Goal: Book appointment/travel/reservation

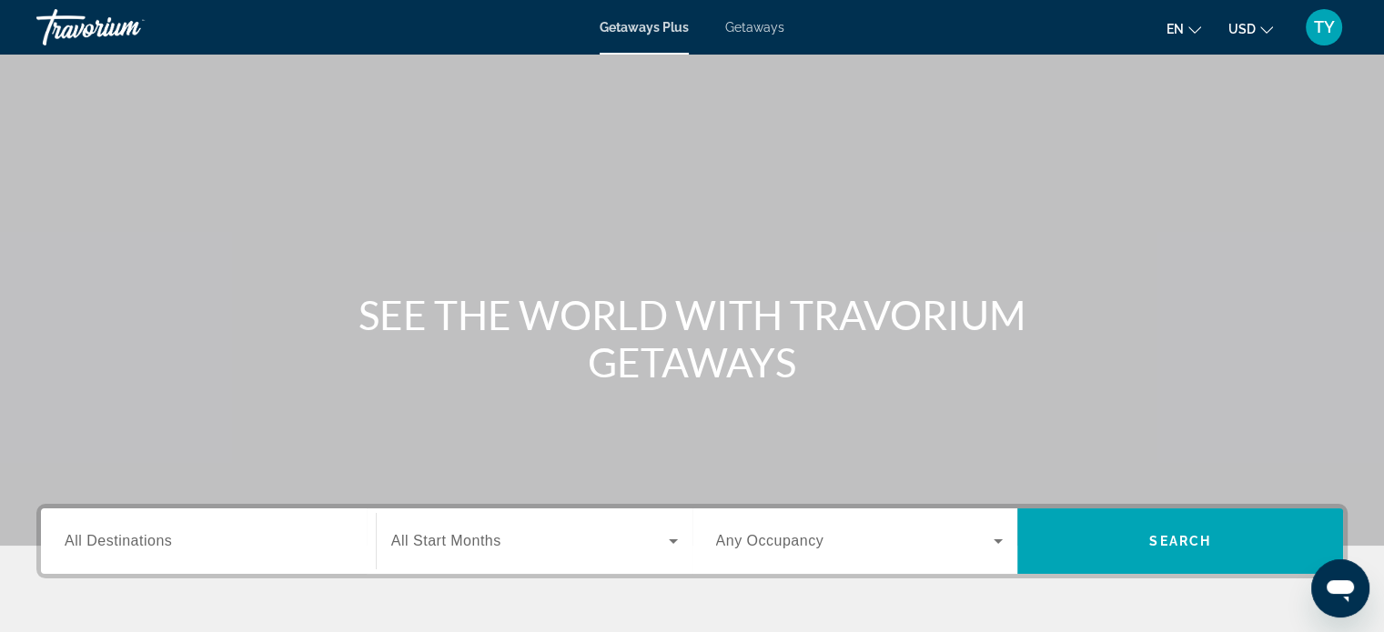
click at [154, 541] on span "All Destinations" at bounding box center [118, 540] width 107 height 15
click at [154, 541] on input "Destination All Destinations" at bounding box center [209, 542] width 288 height 22
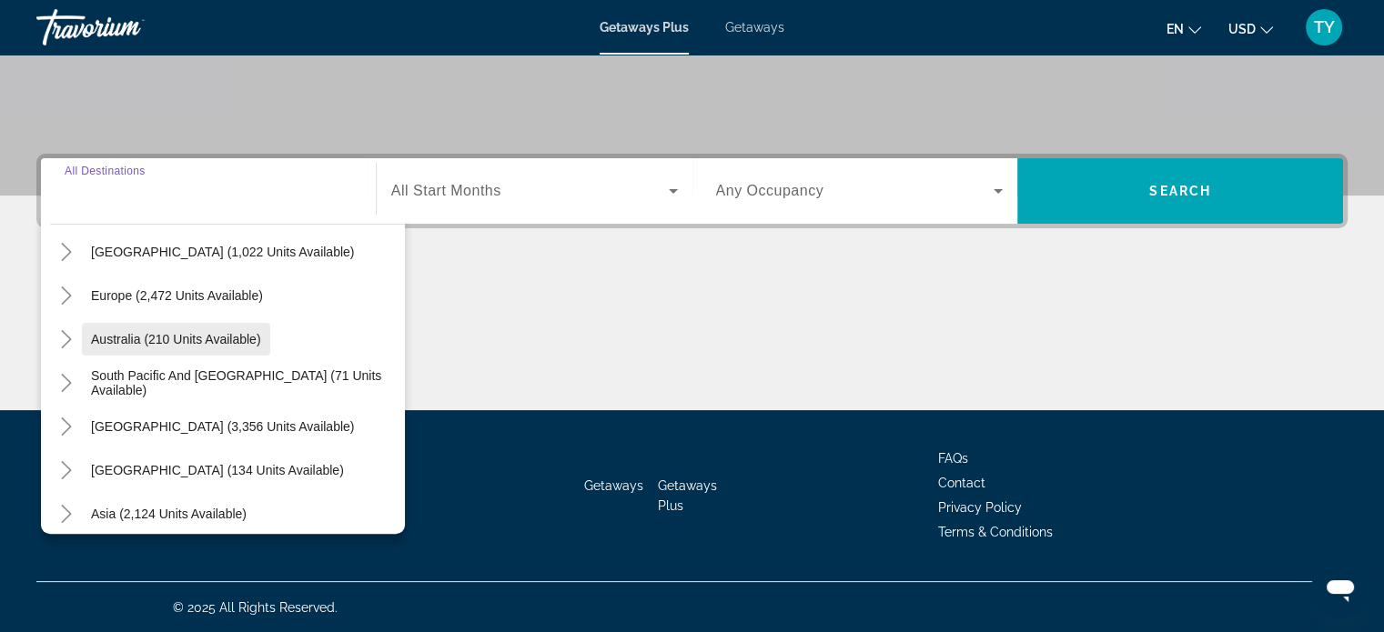
scroll to position [295, 0]
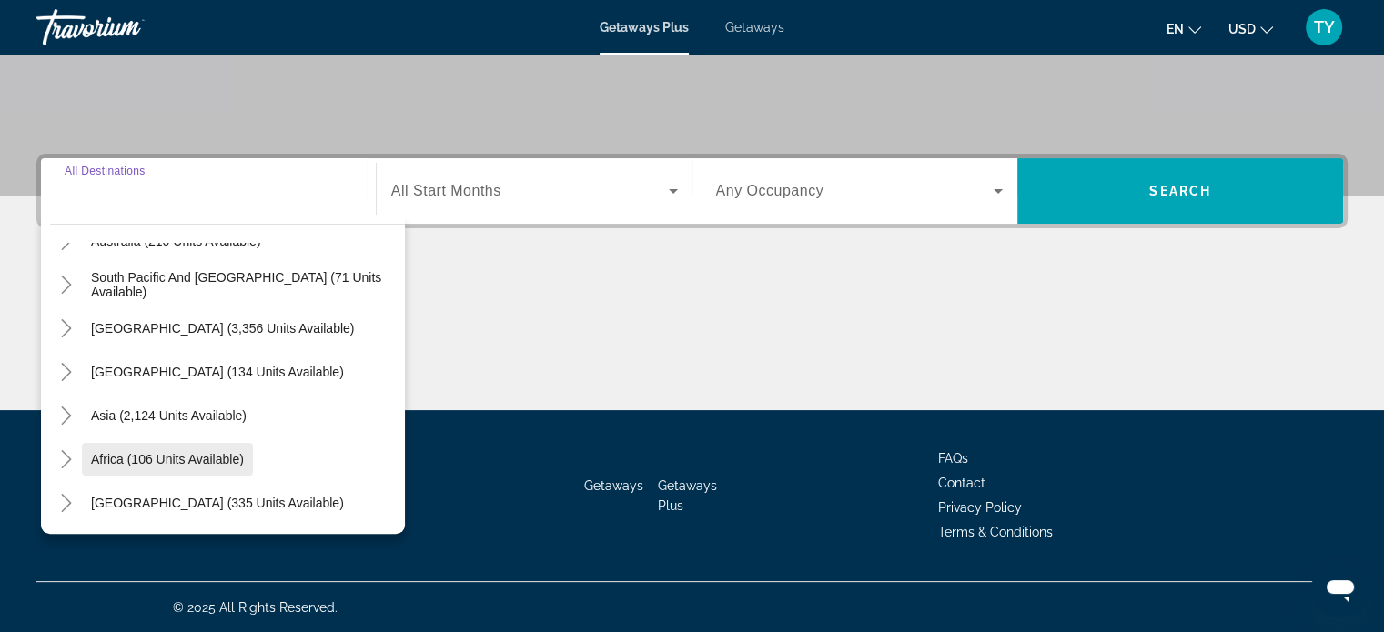
click at [172, 464] on span "Africa (106 units available)" at bounding box center [167, 459] width 153 height 15
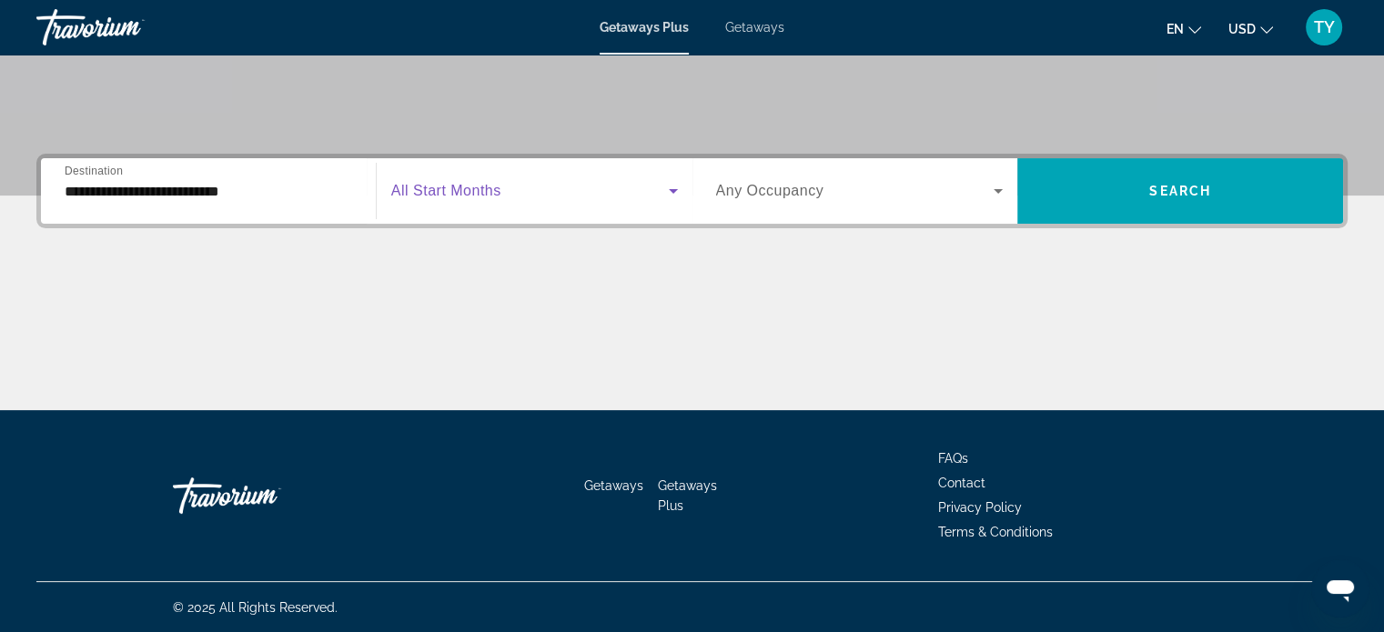
click at [502, 184] on span "Search widget" at bounding box center [529, 191] width 277 height 22
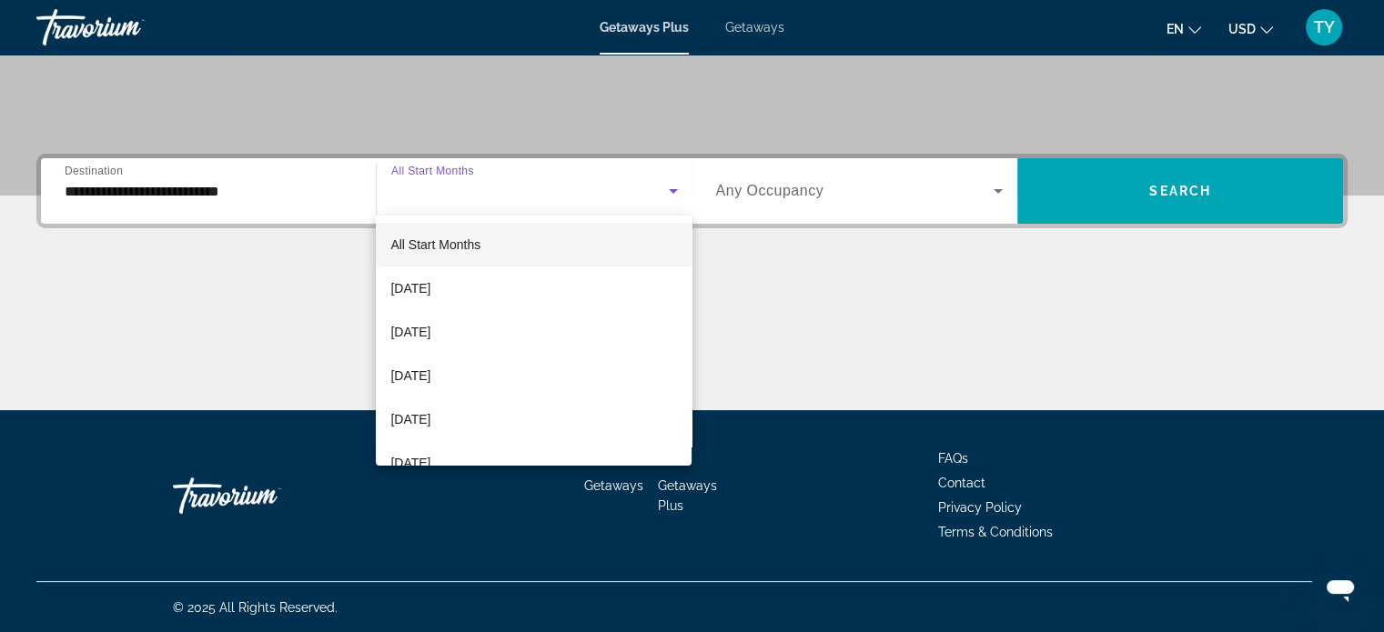
click at [261, 192] on div at bounding box center [692, 316] width 1384 height 632
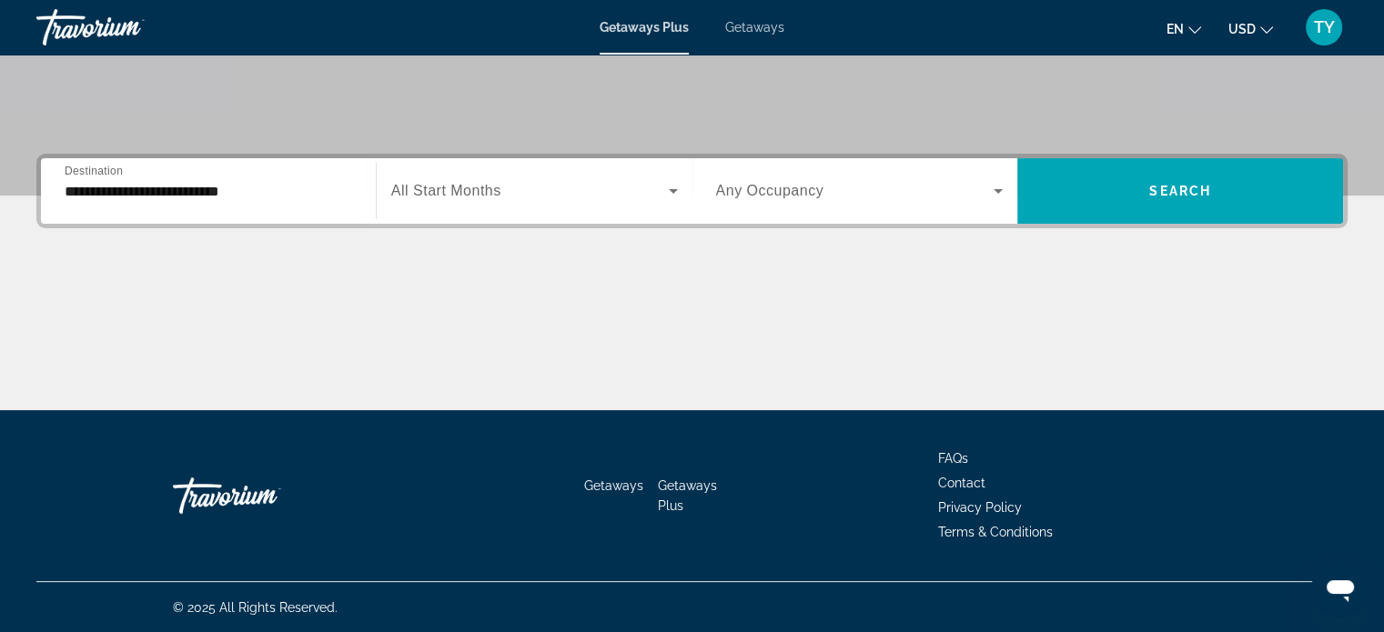
click at [262, 193] on input "**********" at bounding box center [209, 192] width 288 height 22
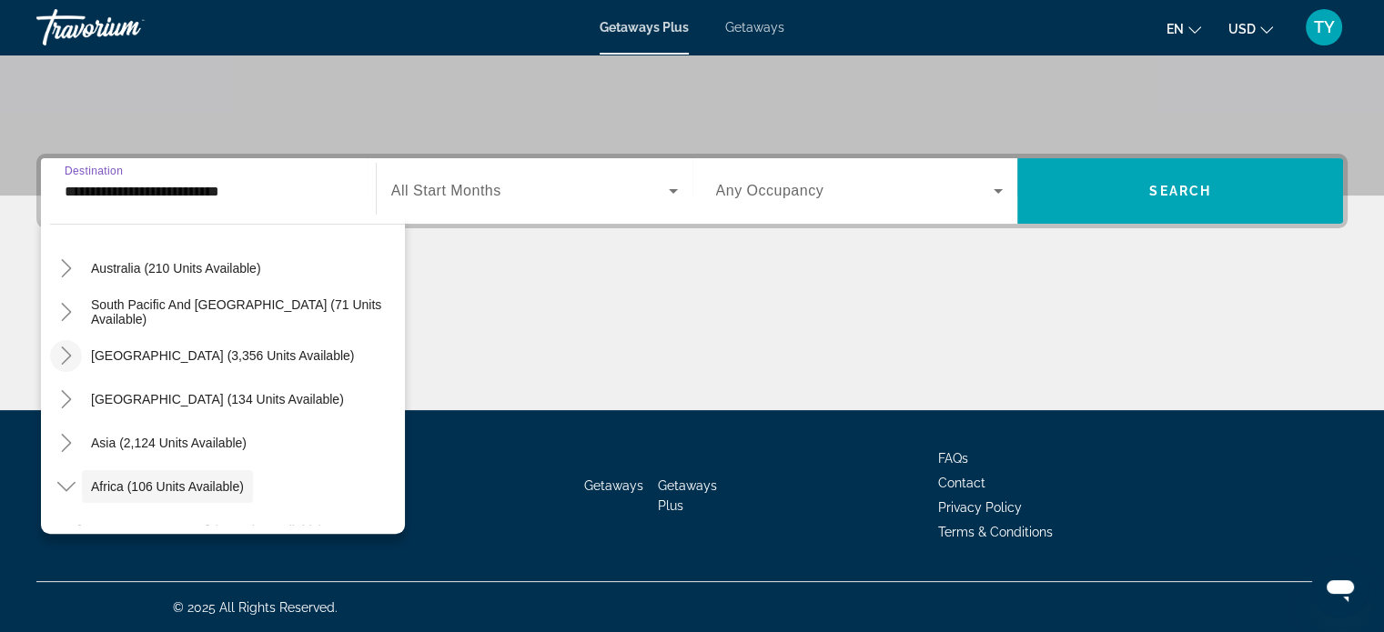
scroll to position [260, 0]
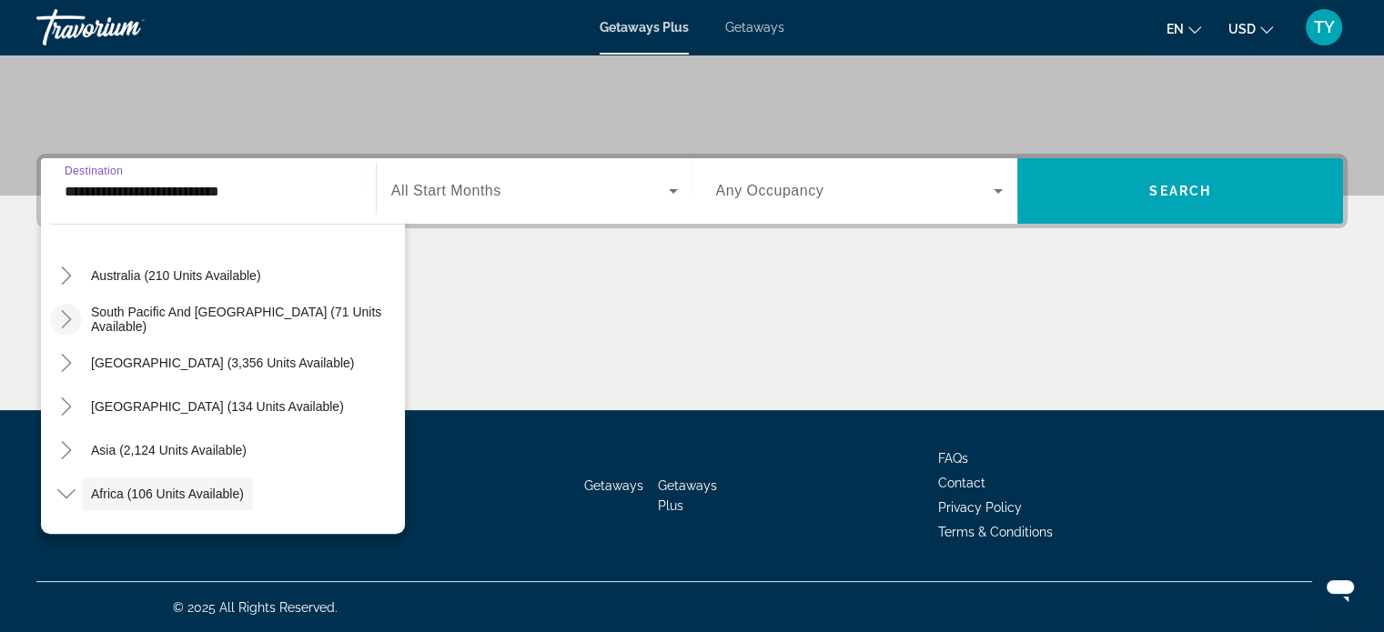
click at [58, 325] on icon "Toggle South Pacific and Oceania (71 units available)" at bounding box center [66, 319] width 18 height 18
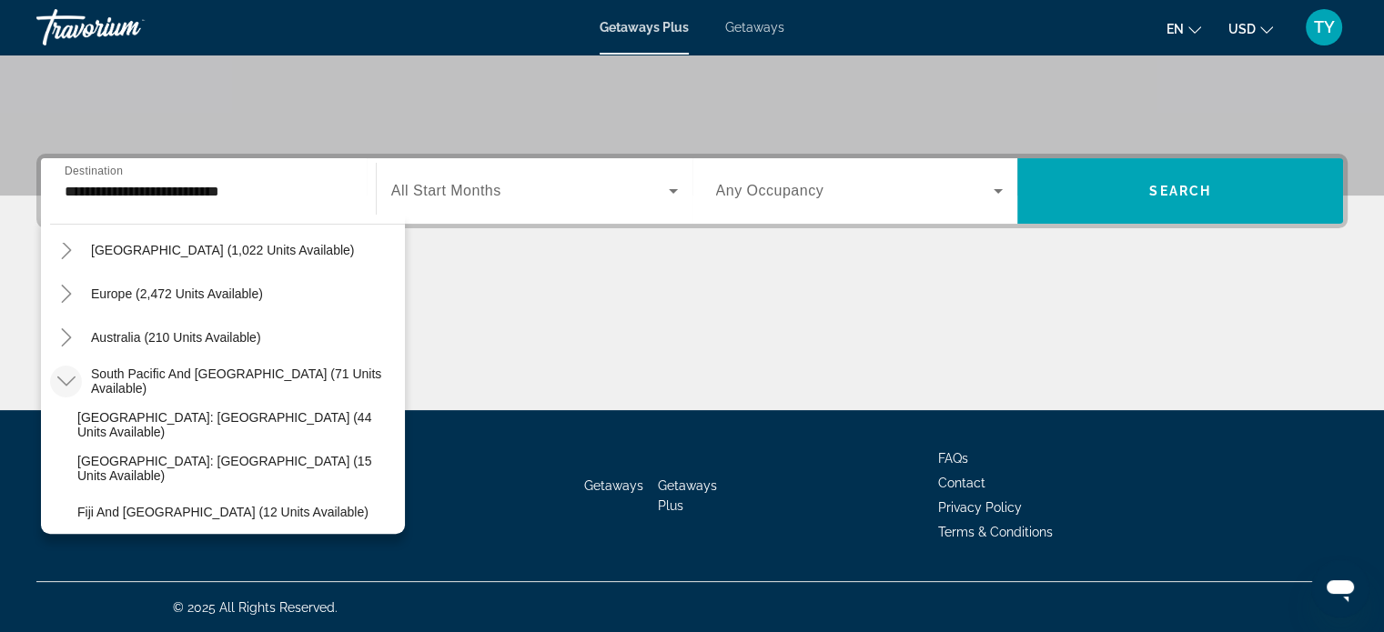
scroll to position [169, 0]
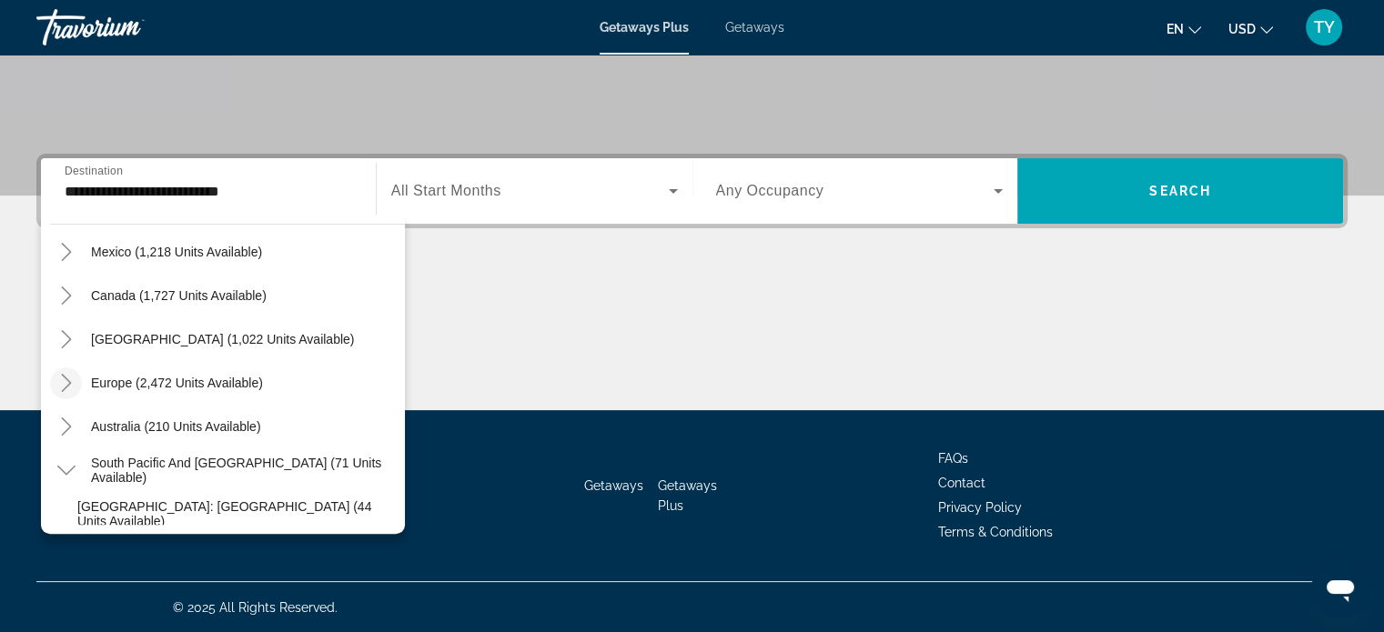
click at [63, 385] on icon "Toggle Europe (2,472 units available)" at bounding box center [66, 383] width 18 height 18
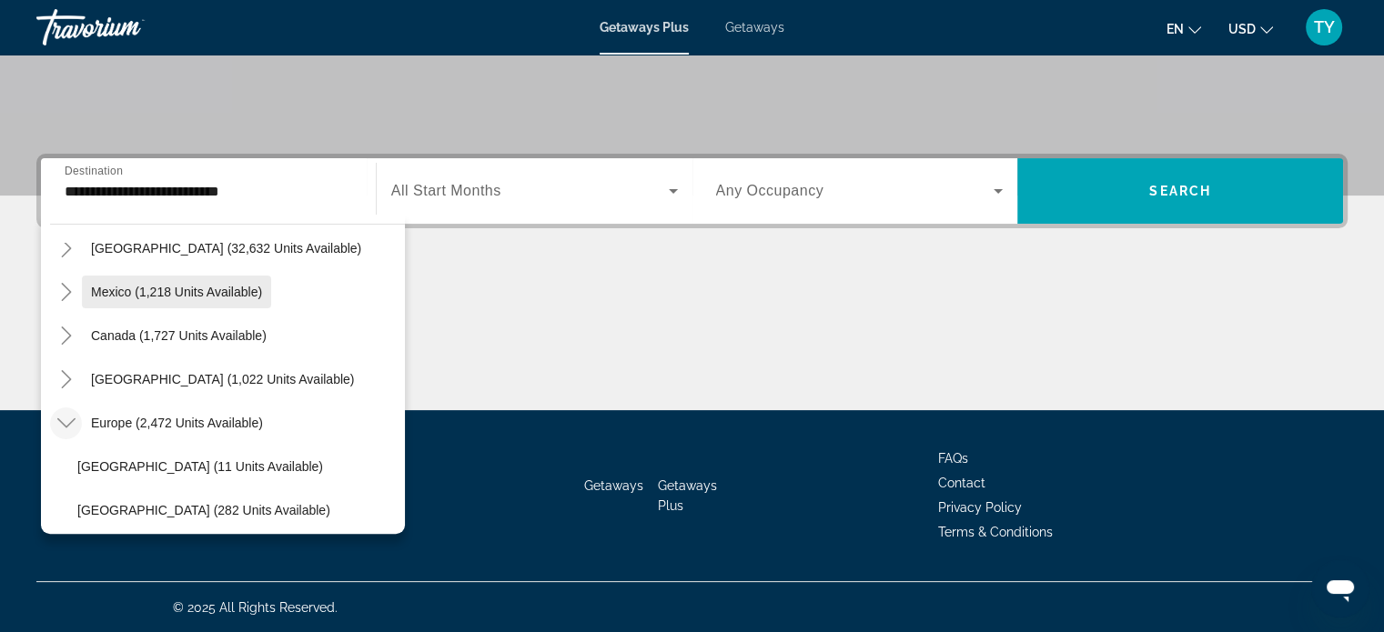
scroll to position [0, 0]
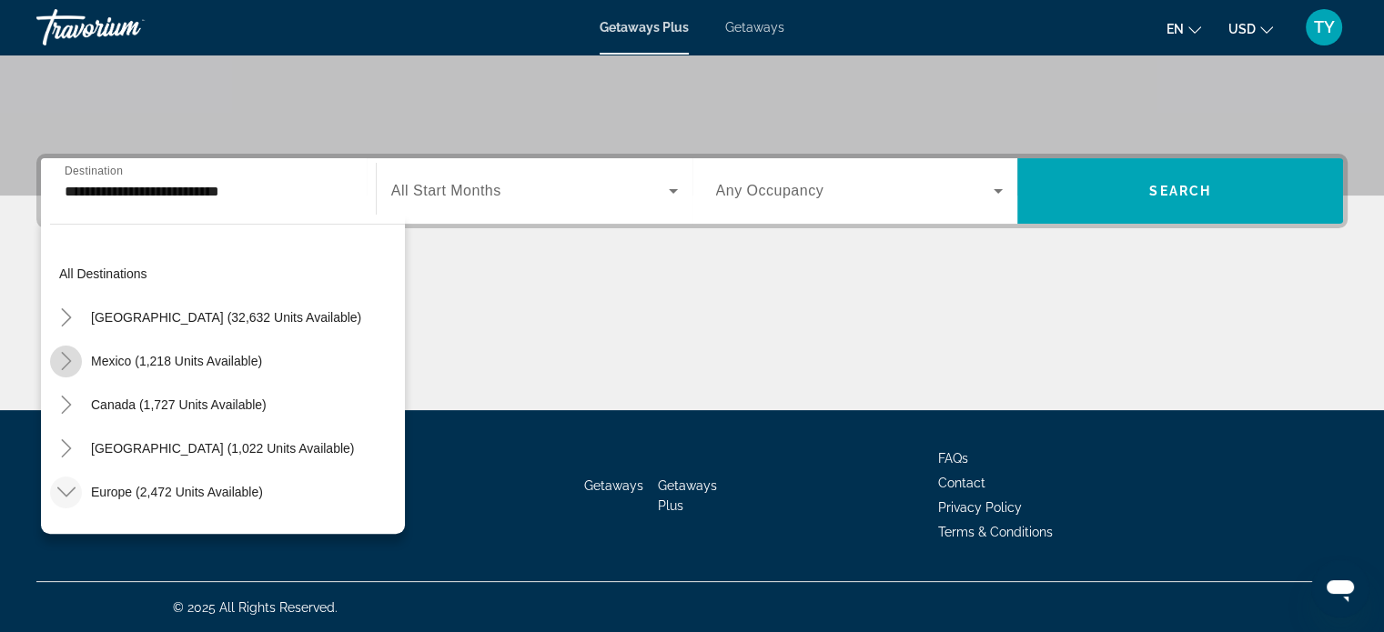
click at [65, 365] on icon "Toggle Mexico (1,218 units available)" at bounding box center [66, 361] width 18 height 18
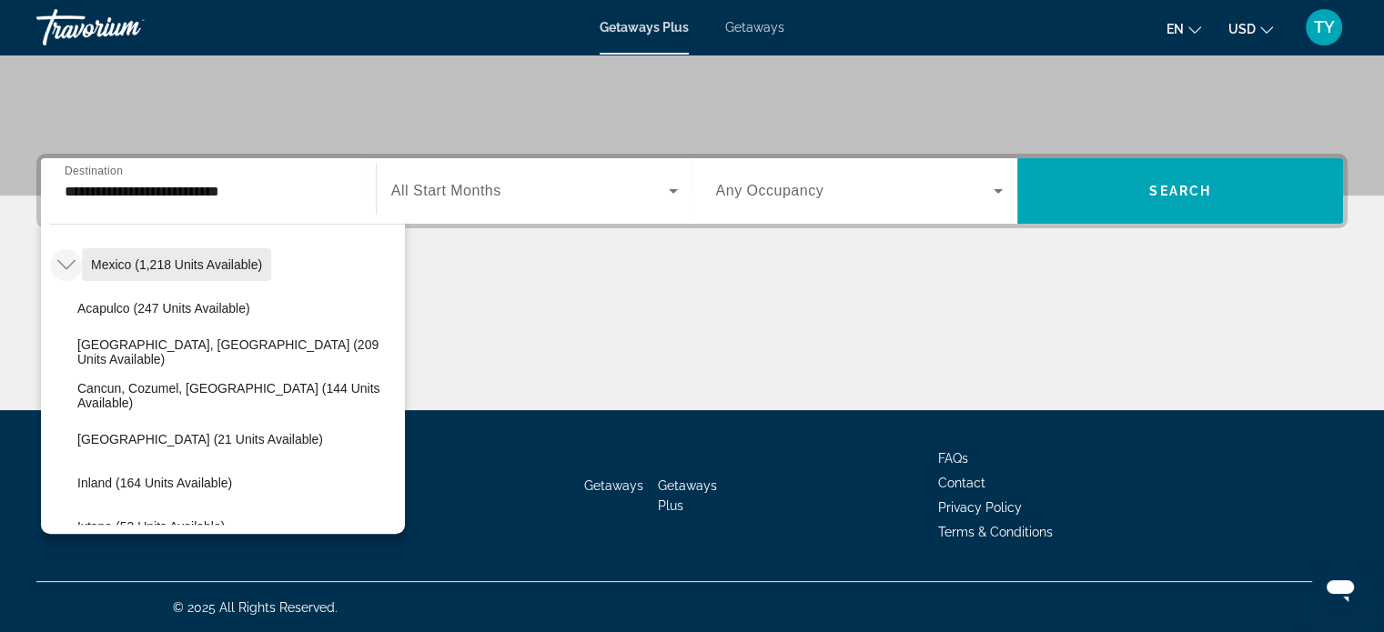
click at [131, 265] on span "Mexico (1,218 units available)" at bounding box center [176, 264] width 171 height 15
type input "**********"
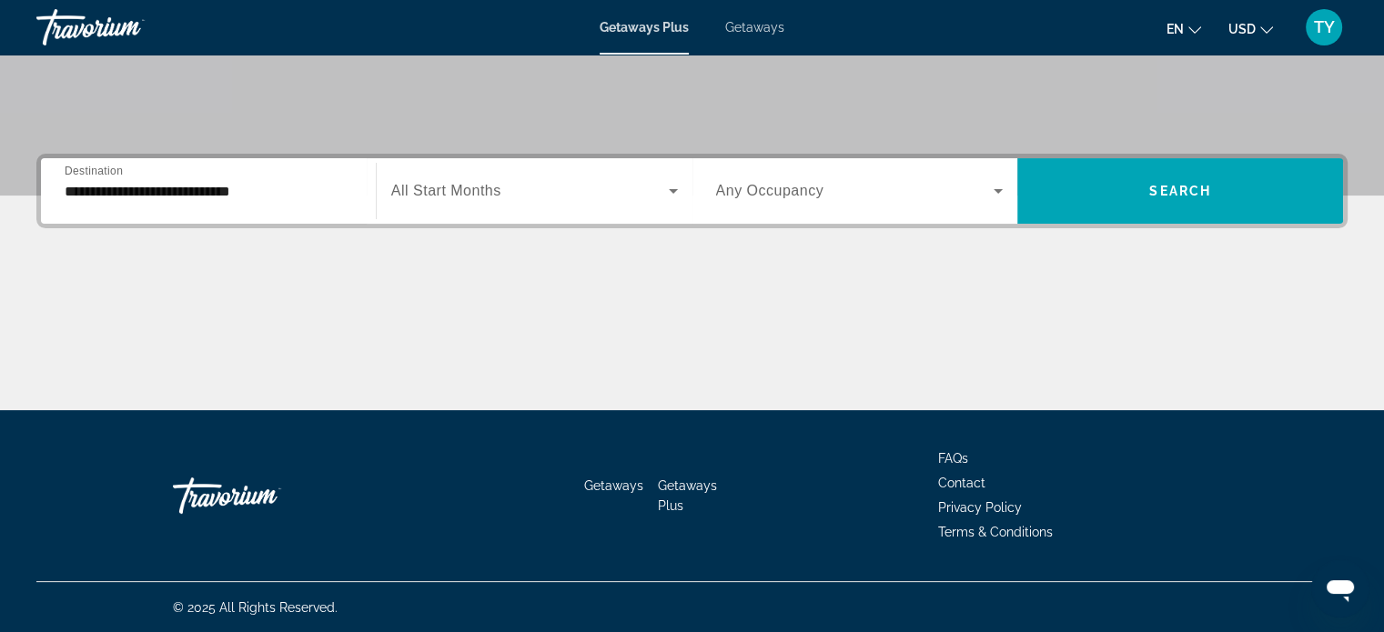
click at [438, 191] on span "All Start Months" at bounding box center [446, 190] width 110 height 15
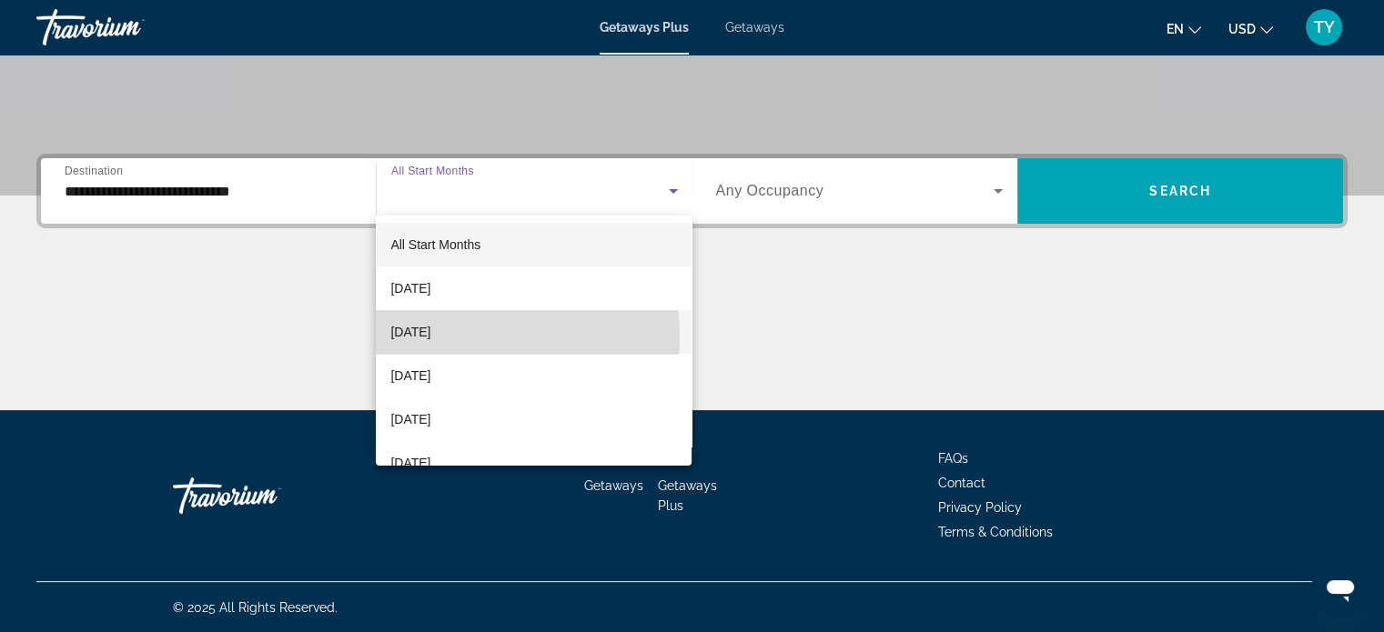
click at [430, 338] on span "[DATE]" at bounding box center [410, 332] width 40 height 22
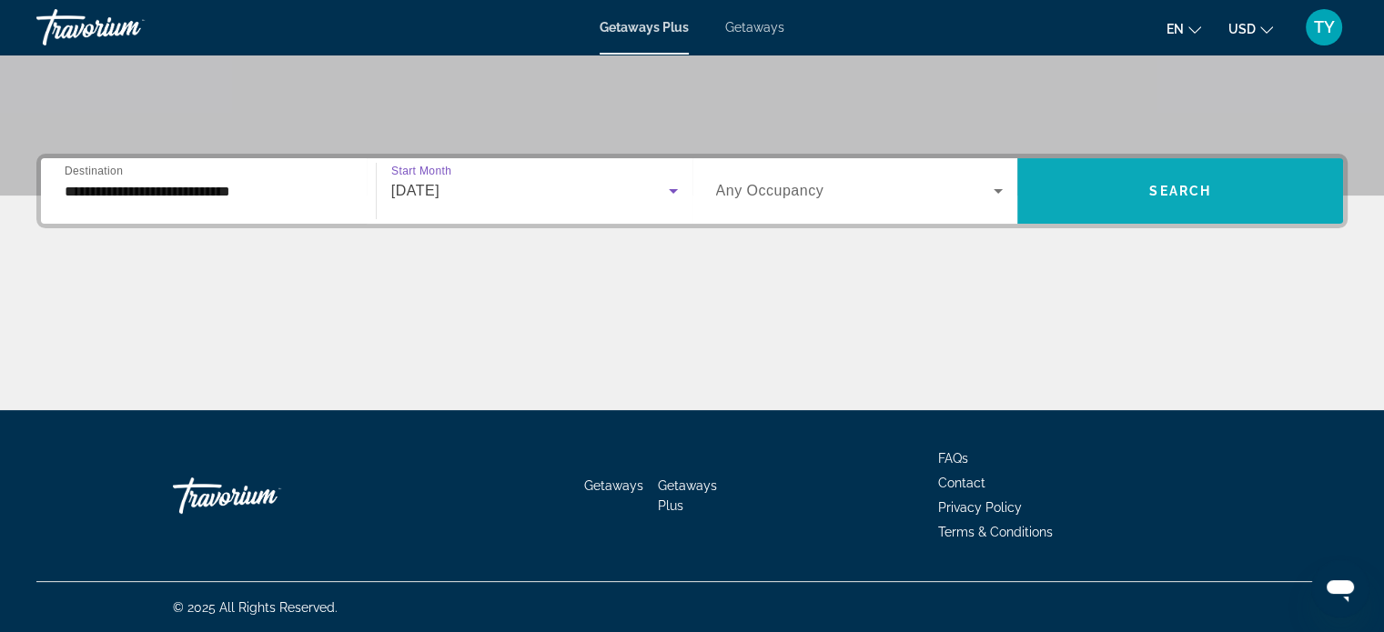
click at [1205, 192] on span "Search" at bounding box center [1180, 191] width 62 height 15
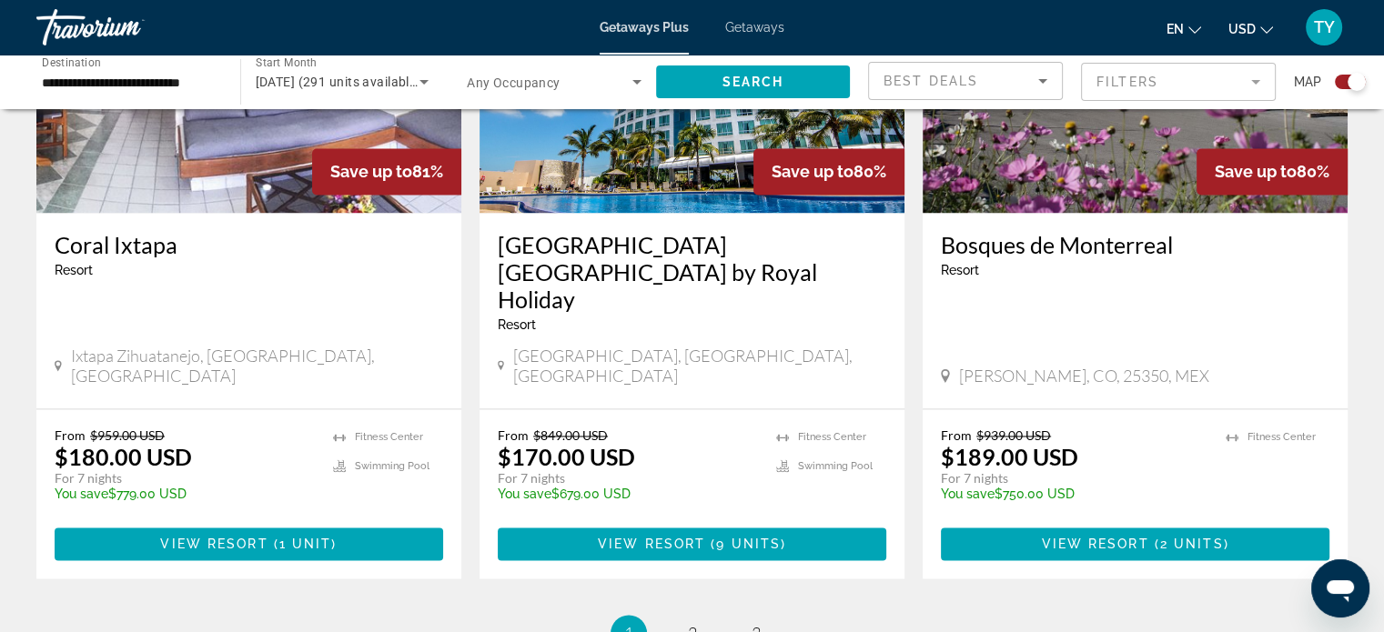
scroll to position [2820, 0]
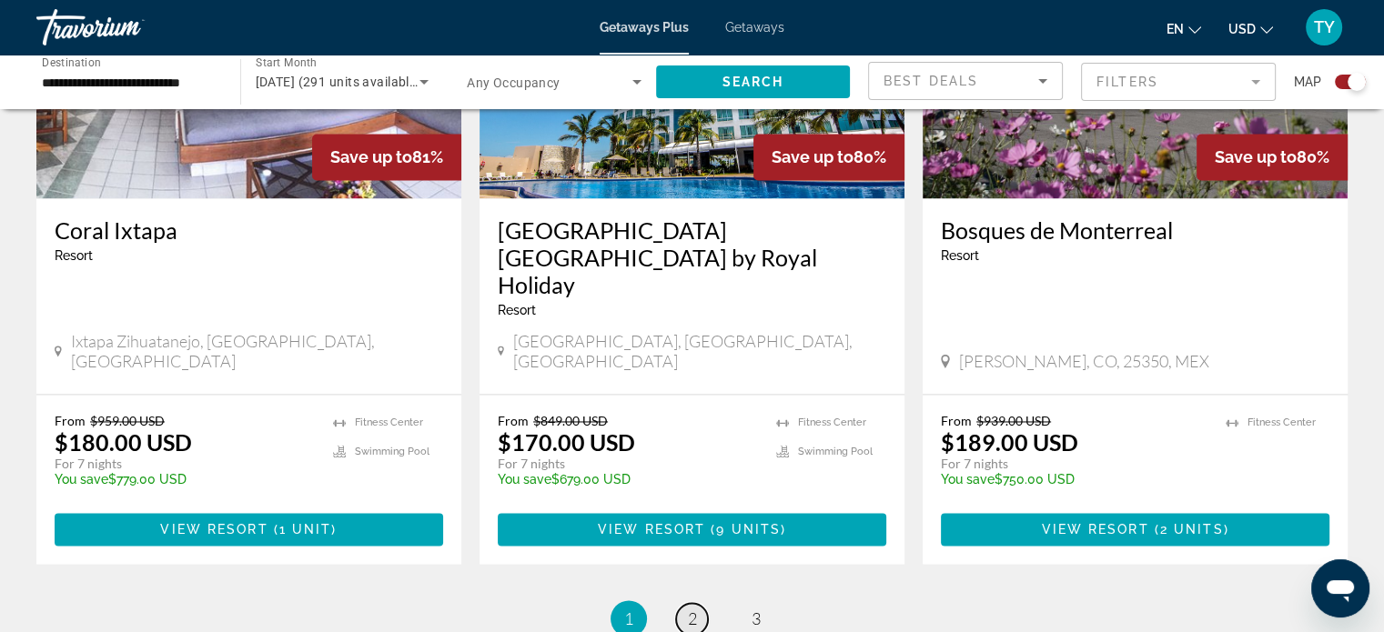
click at [693, 609] on span "2" at bounding box center [692, 619] width 9 height 20
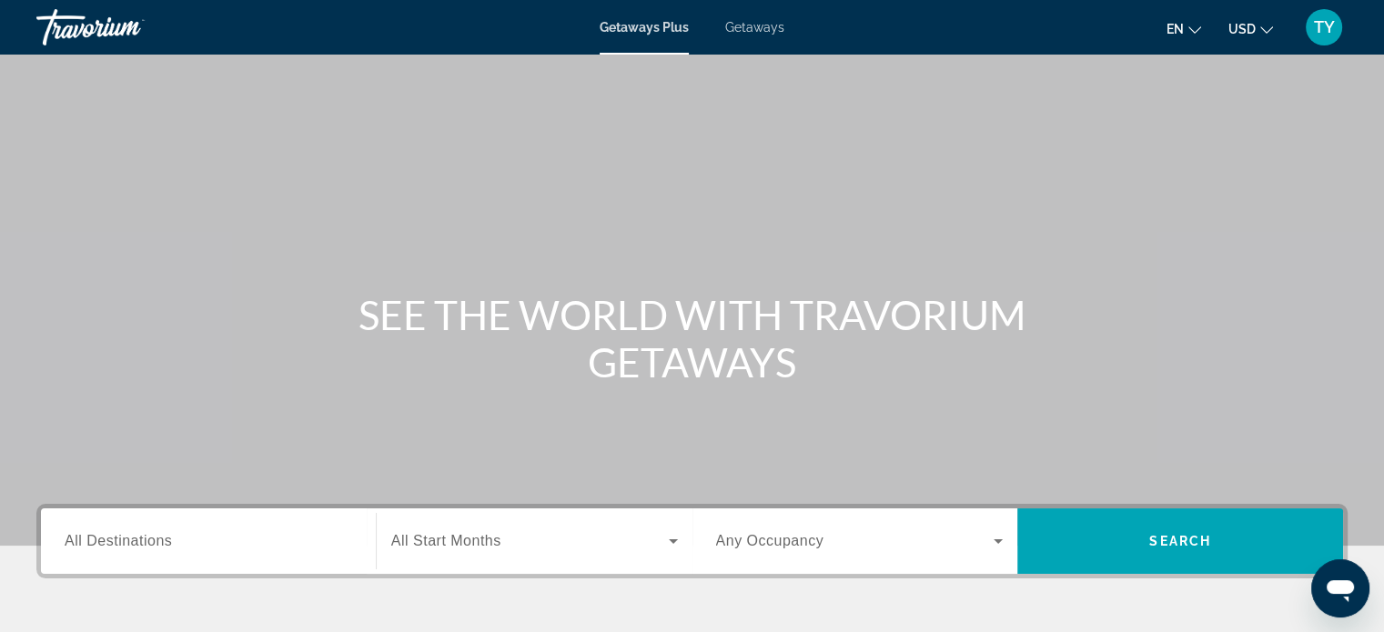
click at [277, 560] on div "Search widget" at bounding box center [209, 542] width 288 height 52
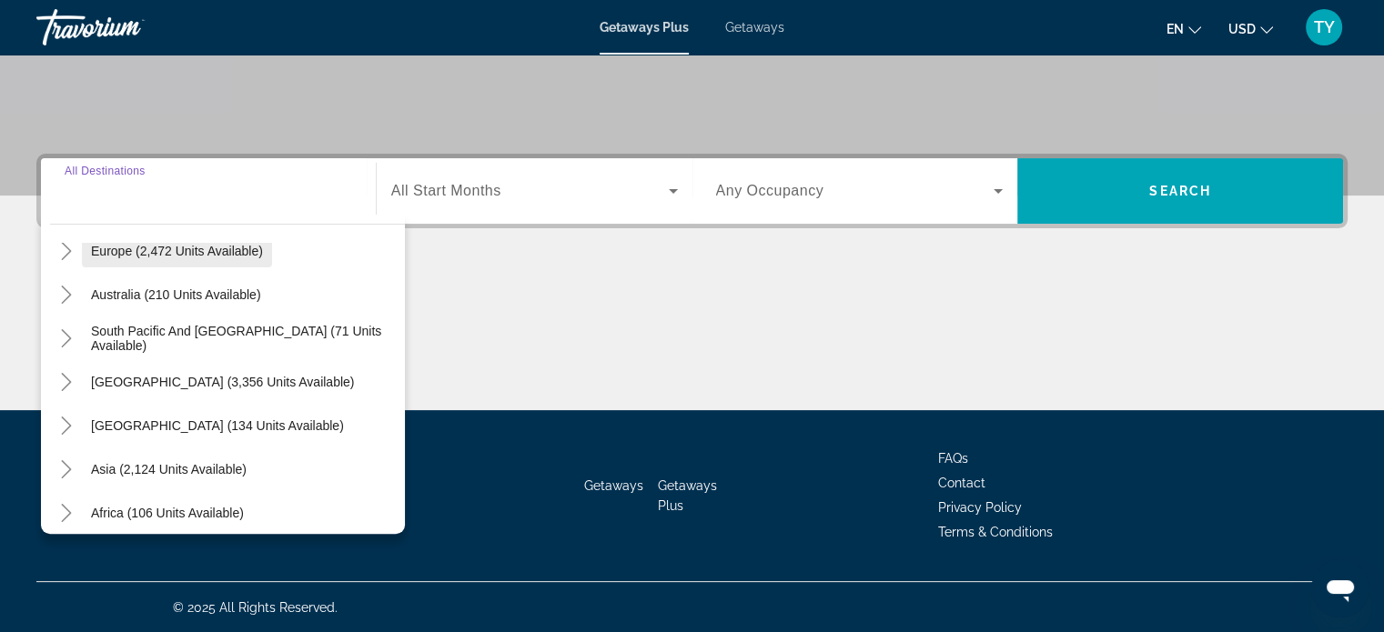
scroll to position [242, 0]
click at [57, 341] on icon "Toggle South Pacific and Oceania (71 units available)" at bounding box center [66, 337] width 18 height 18
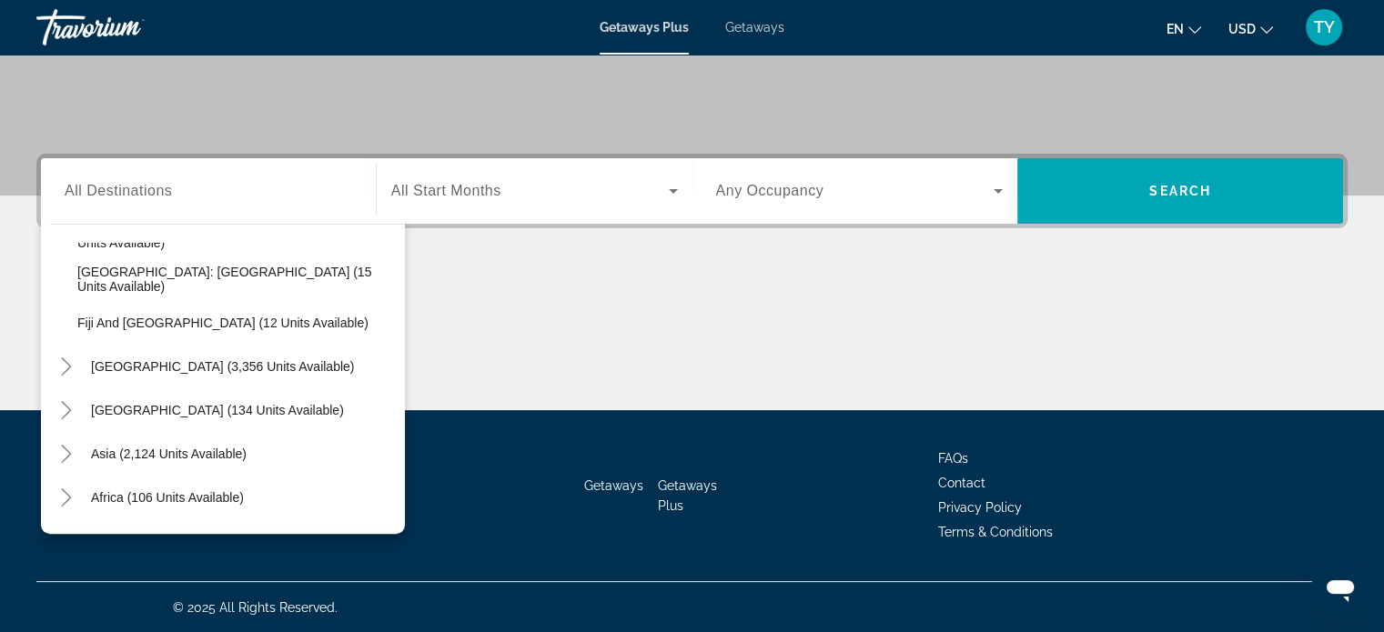
scroll to position [394, 0]
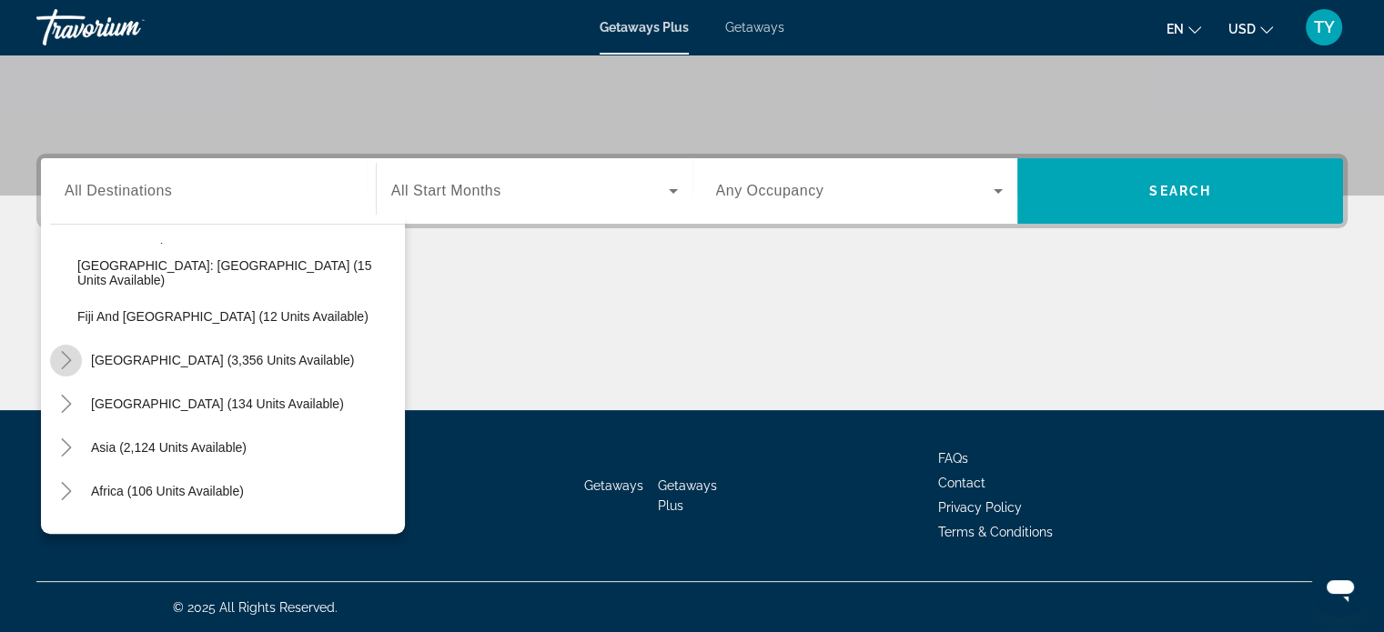
click at [70, 372] on mat-icon "Toggle South America (3,356 units available)" at bounding box center [66, 361] width 32 height 32
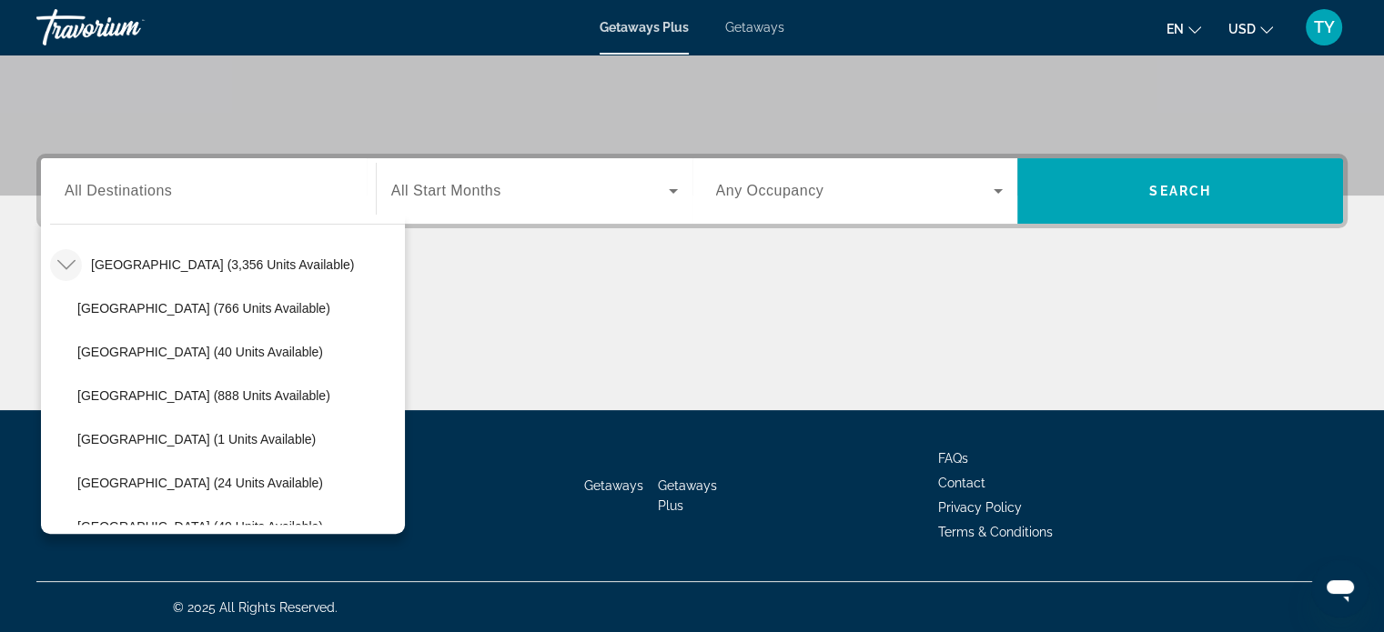
click at [59, 257] on icon "Toggle South America (3,356 units available)" at bounding box center [66, 265] width 18 height 18
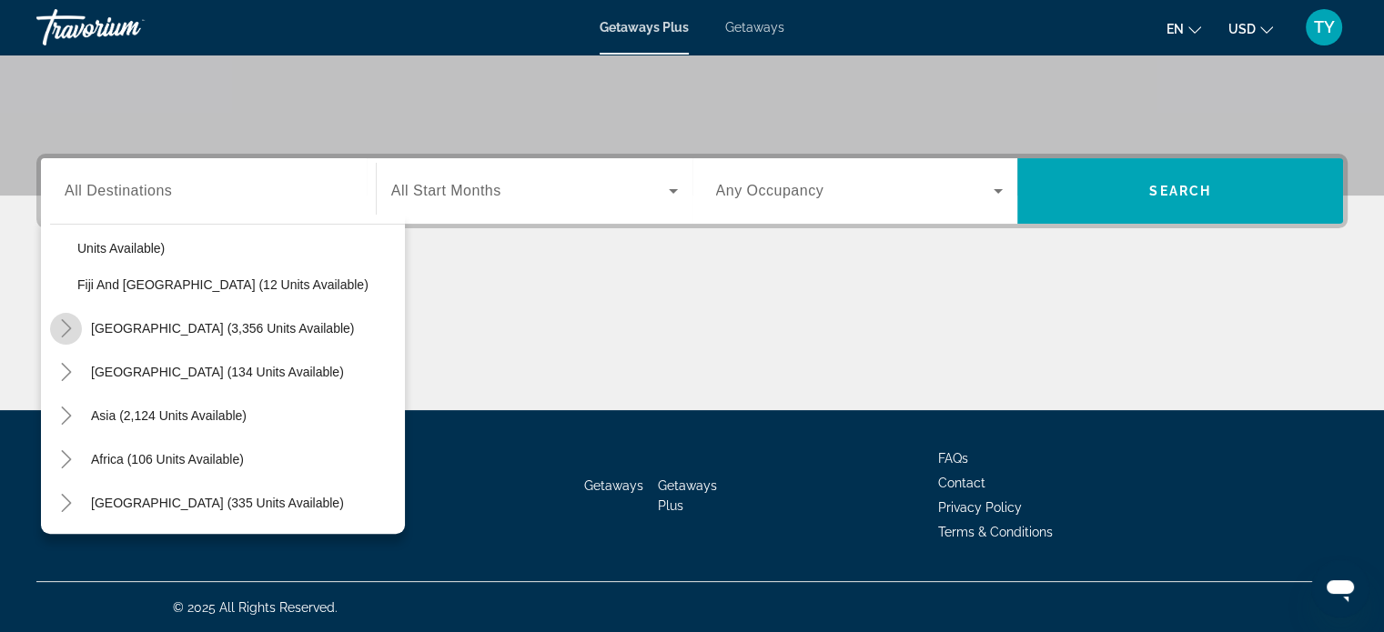
scroll to position [426, 0]
click at [66, 407] on icon "Toggle Asia (2,124 units available)" at bounding box center [66, 416] width 18 height 18
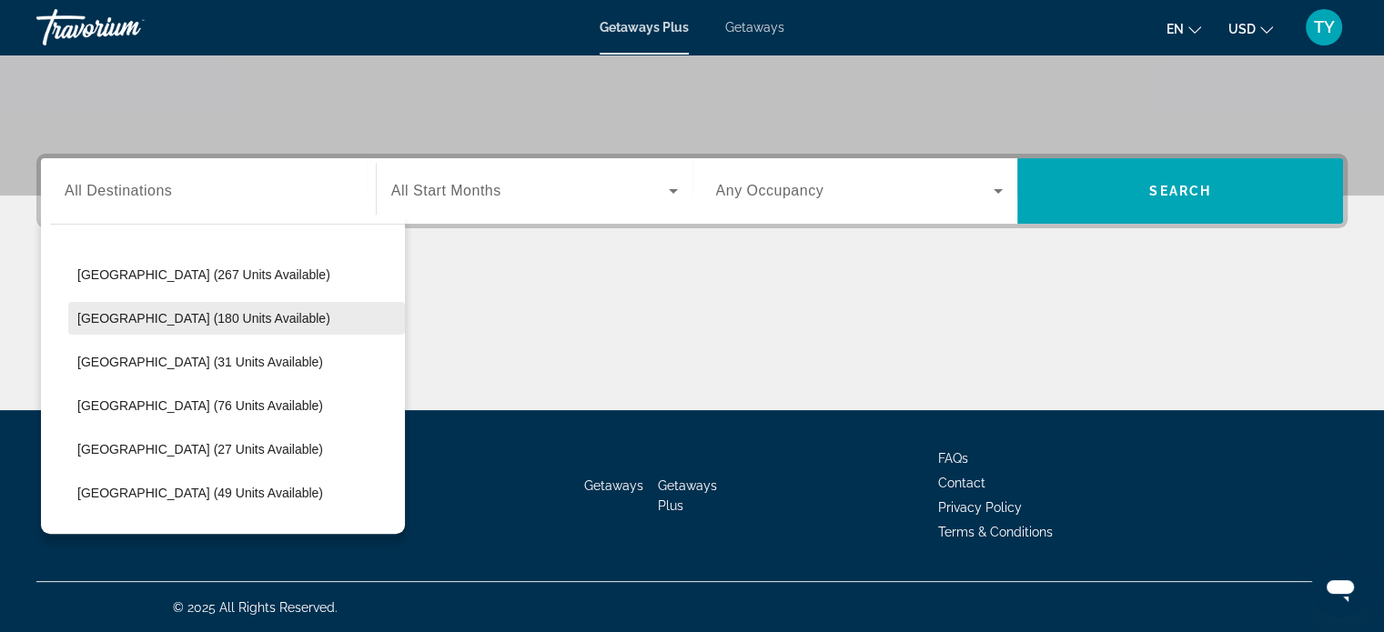
scroll to position [784, 0]
click at [181, 319] on span "[GEOGRAPHIC_DATA] (180 units available)" at bounding box center [203, 319] width 253 height 15
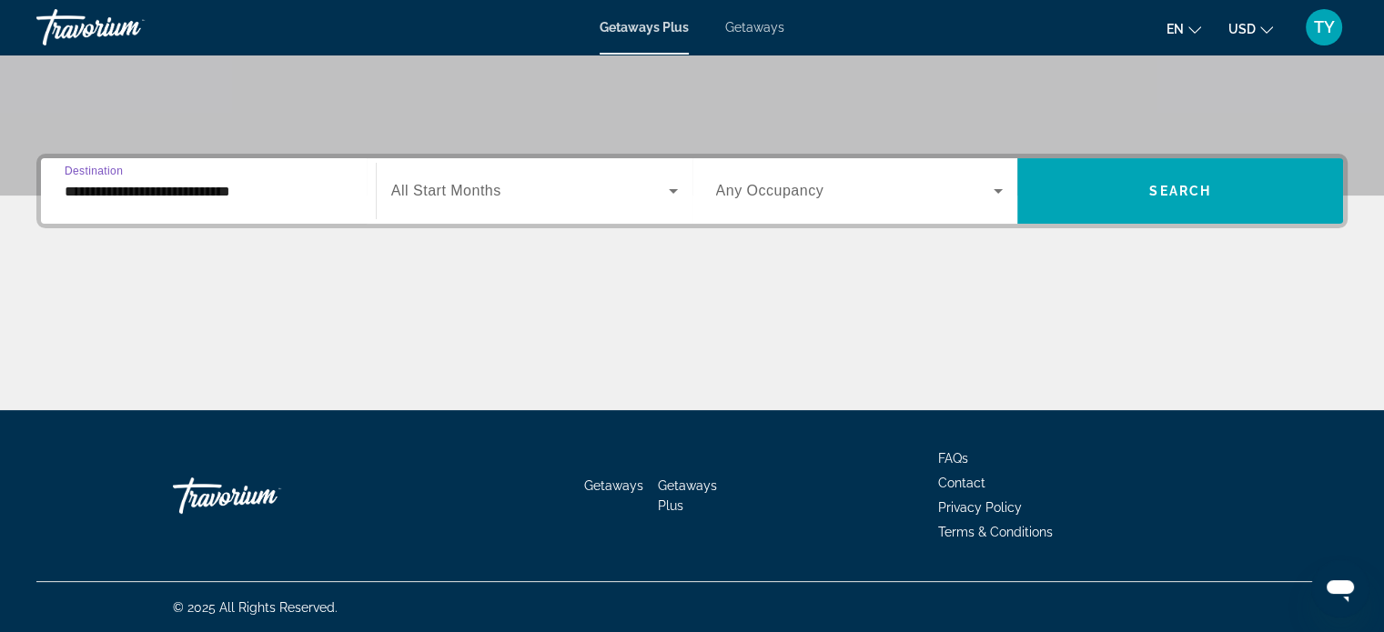
click at [573, 175] on div "Search widget" at bounding box center [534, 191] width 287 height 51
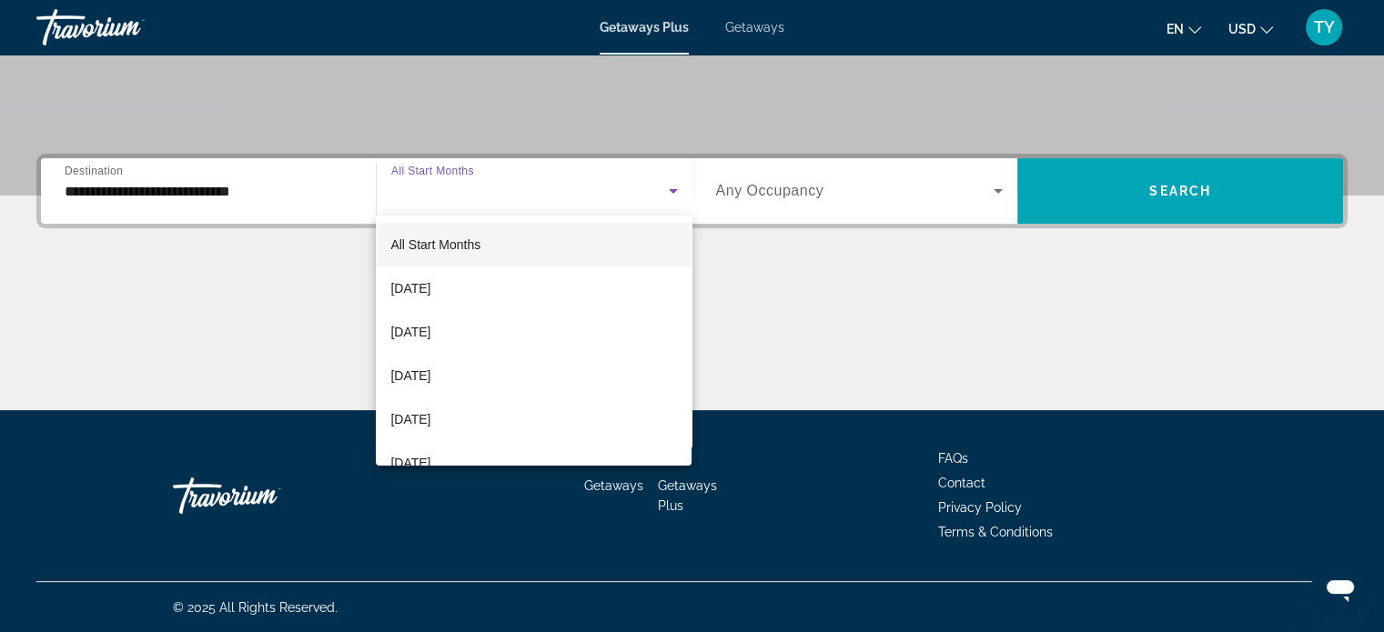
click at [302, 172] on div at bounding box center [692, 316] width 1384 height 632
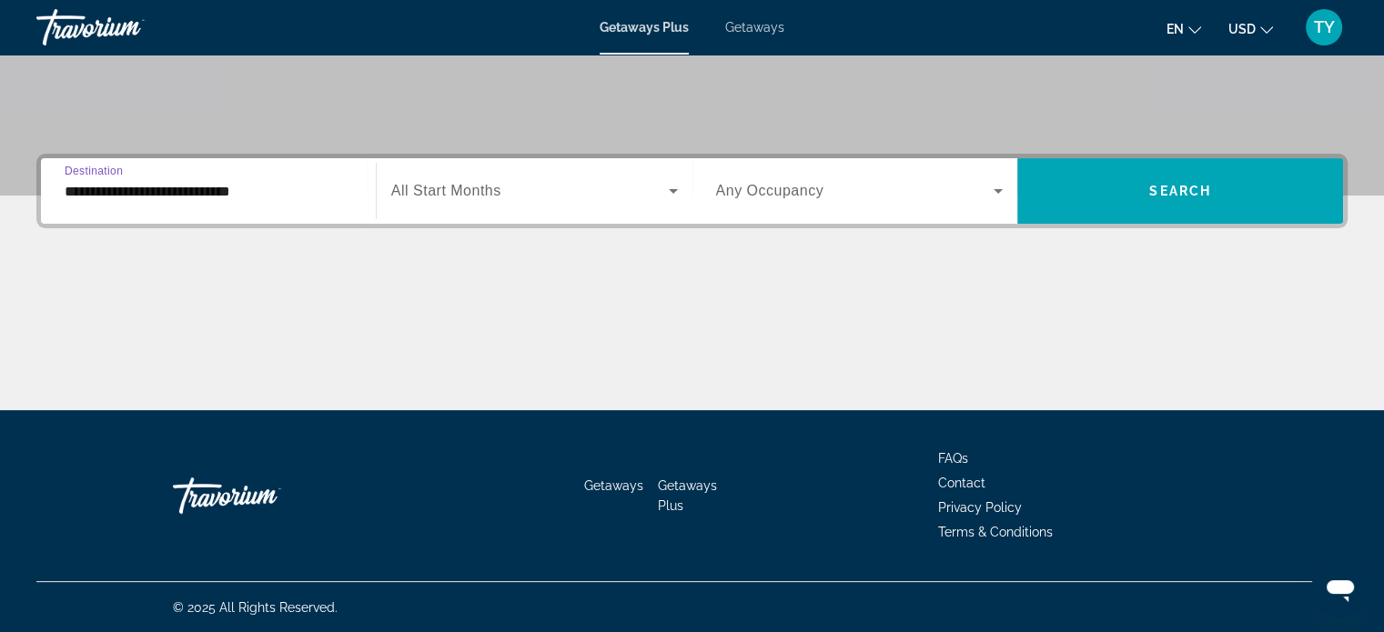
click at [291, 188] on input "**********" at bounding box center [209, 192] width 288 height 22
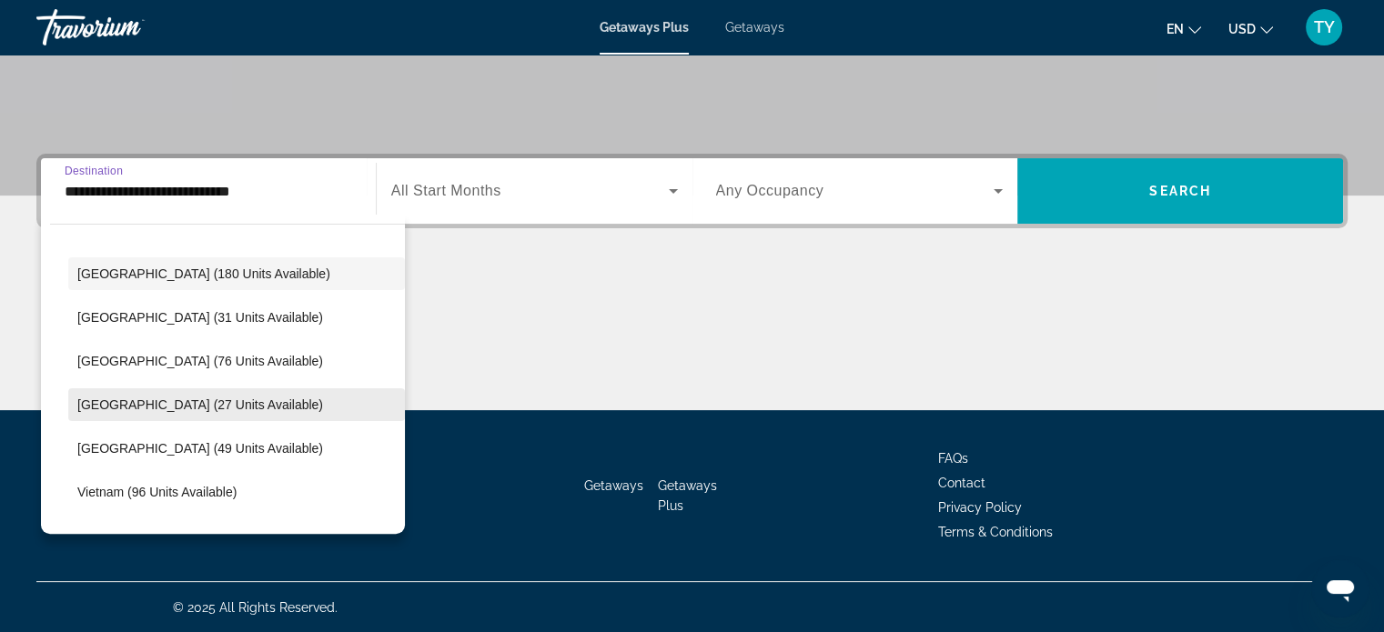
scroll to position [841, 0]
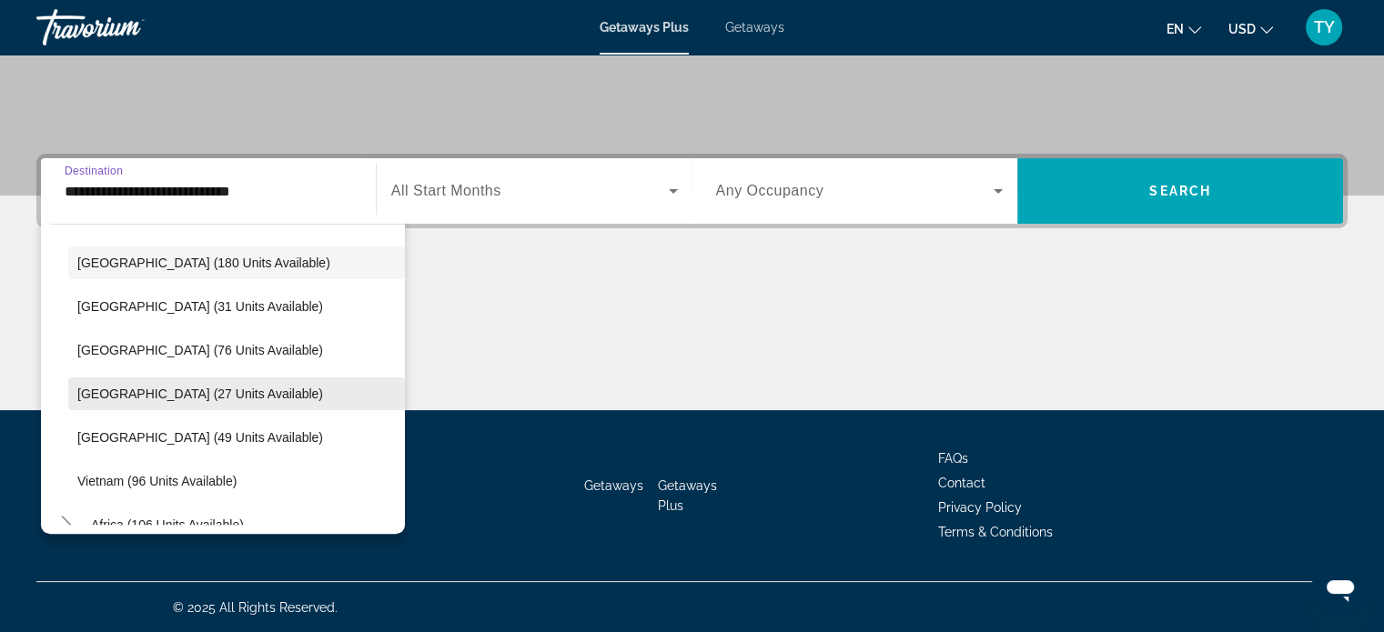
click at [136, 425] on span "Search widget" at bounding box center [236, 438] width 337 height 44
type input "**********"
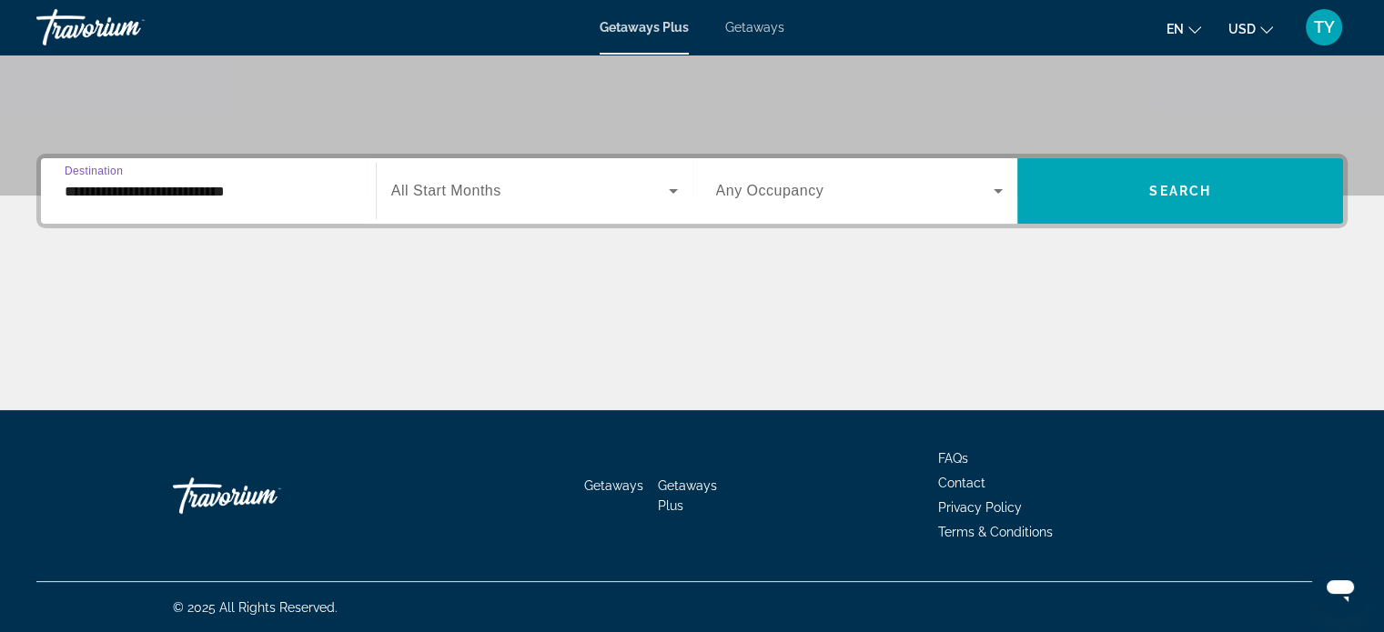
click at [512, 189] on span "Search widget" at bounding box center [529, 191] width 277 height 22
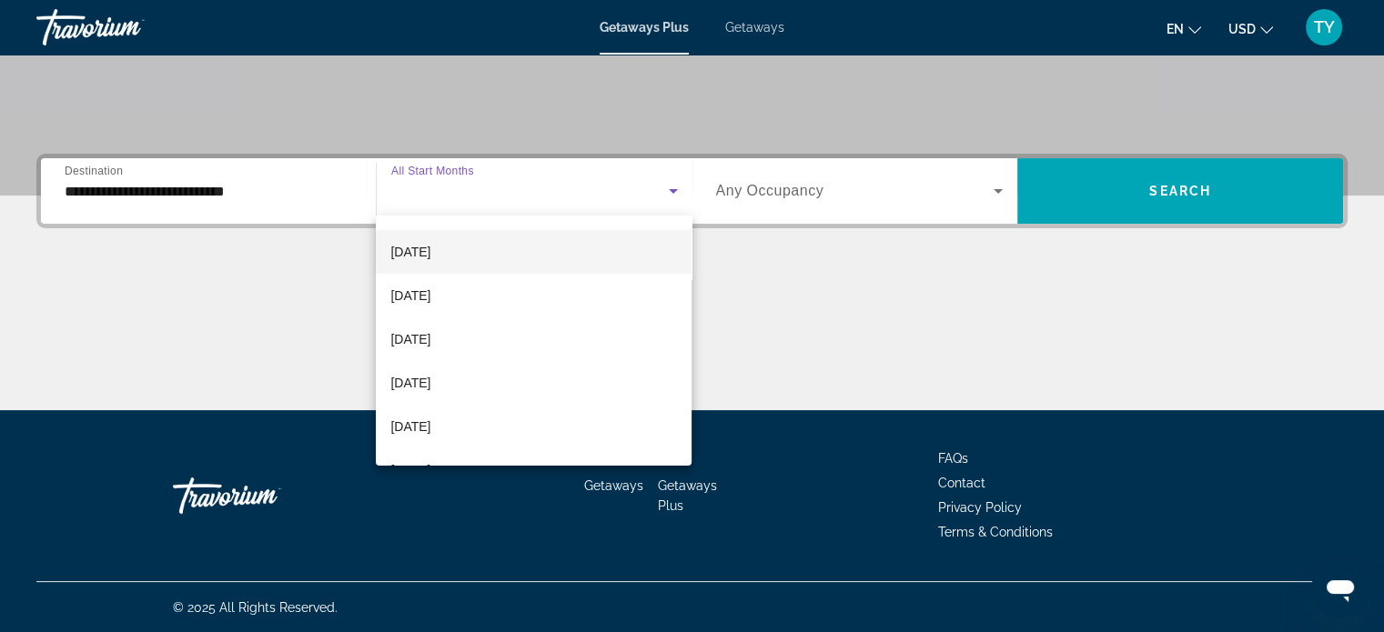
scroll to position [182, 0]
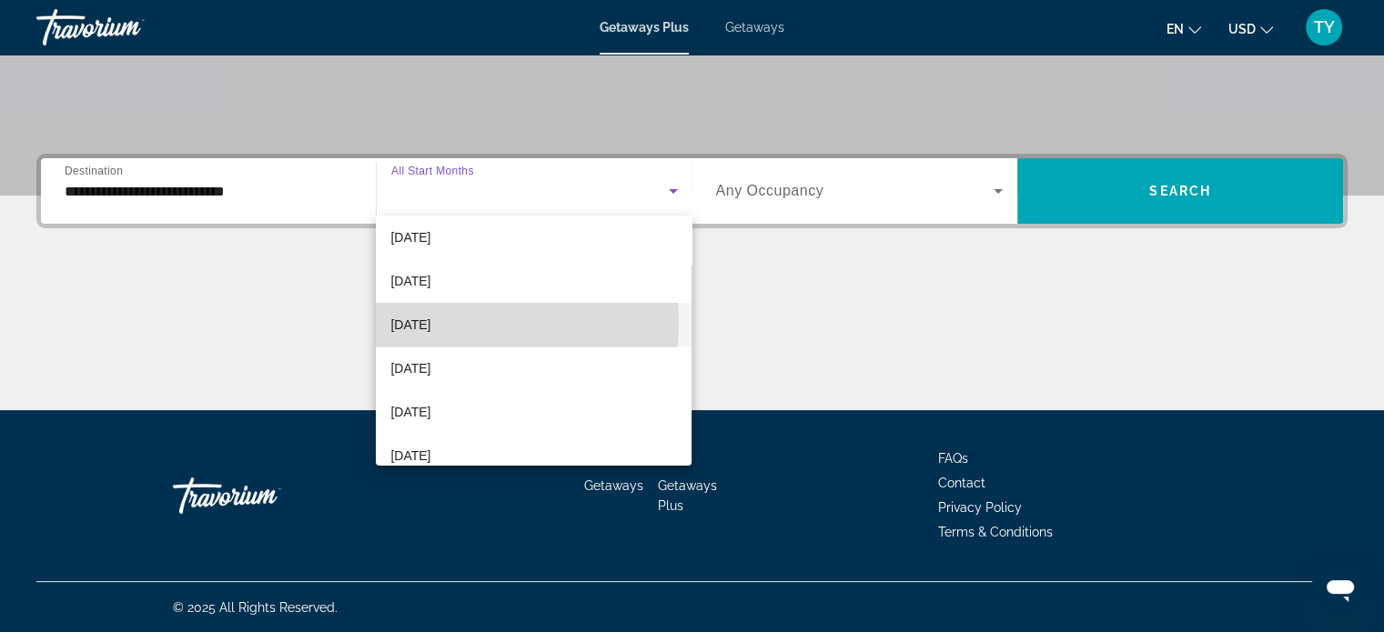
click at [429, 323] on span "[DATE]" at bounding box center [410, 325] width 40 height 22
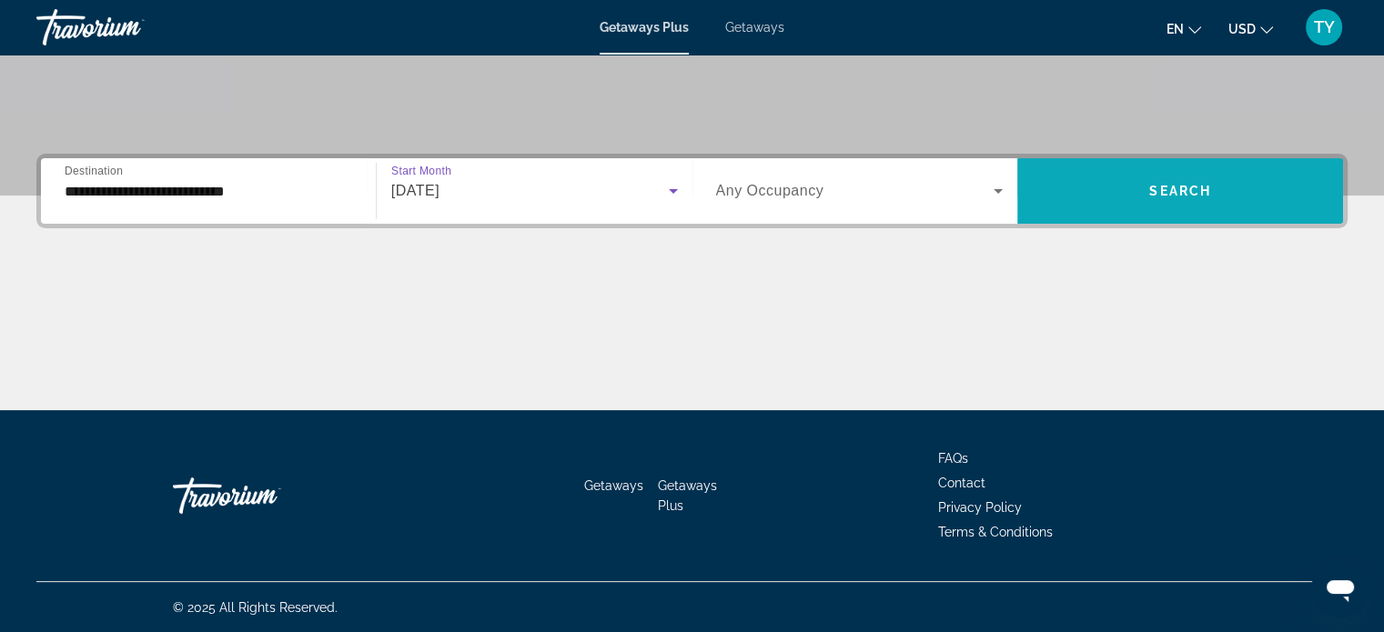
click at [1156, 185] on span "Search" at bounding box center [1180, 191] width 62 height 15
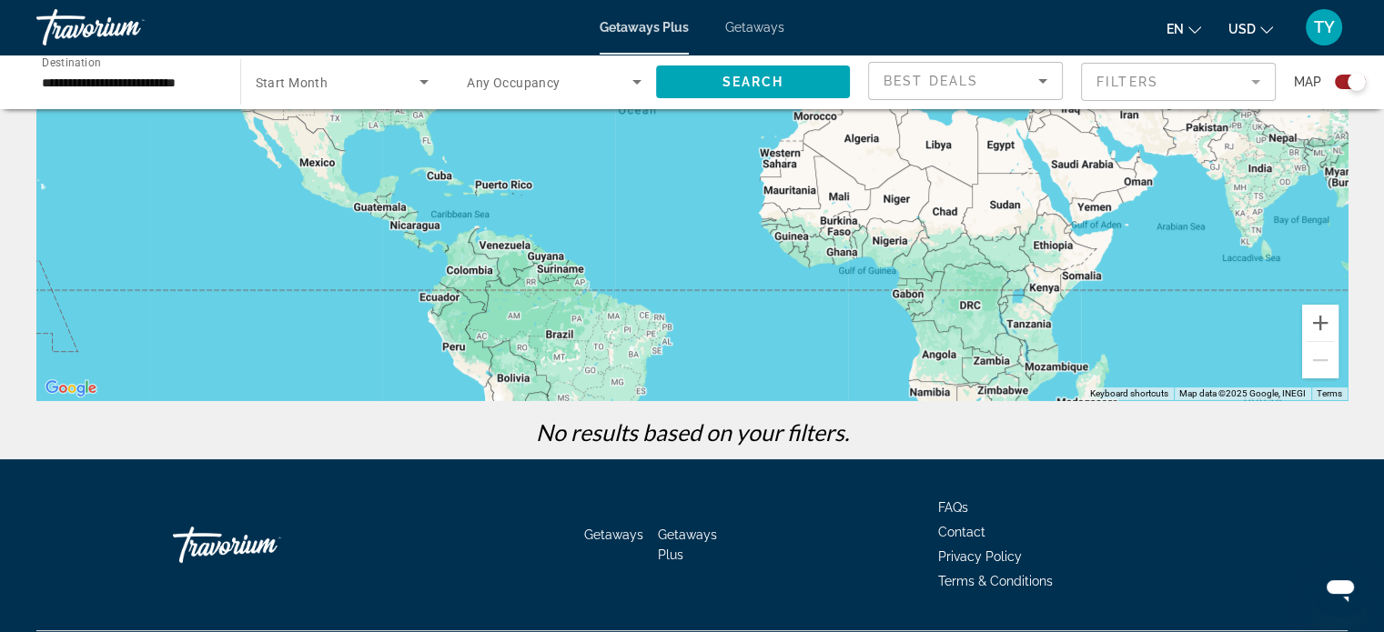
scroll to position [322, 0]
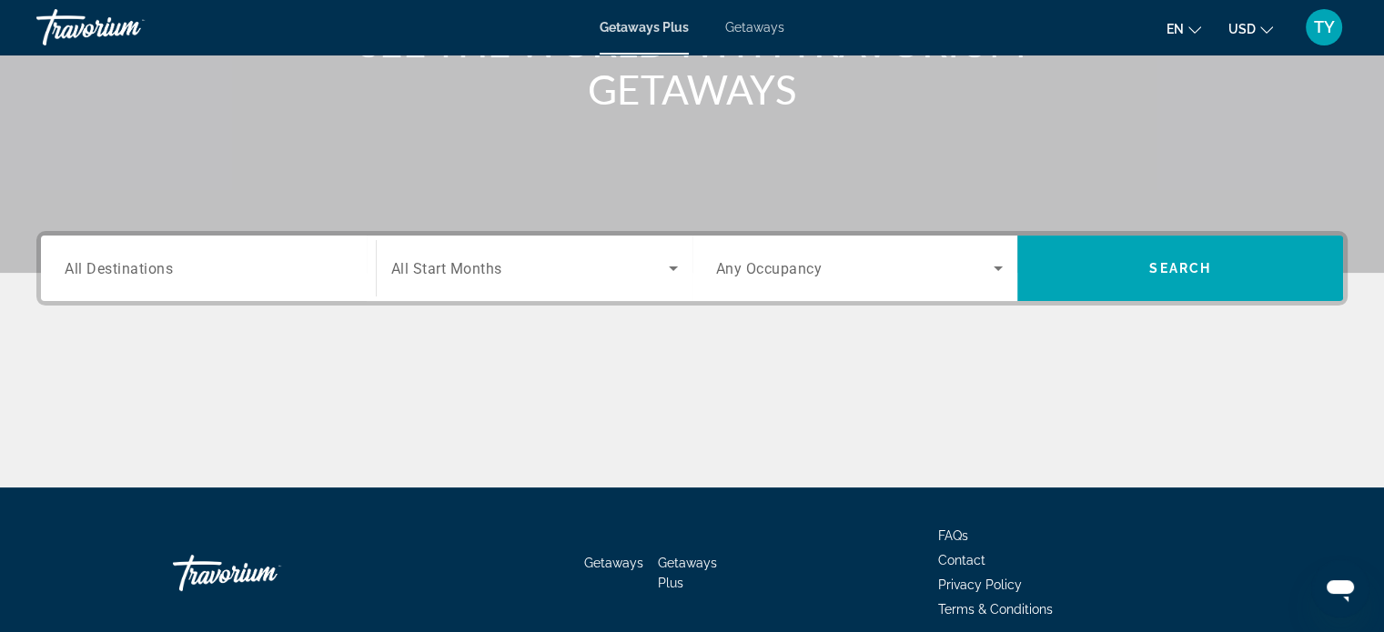
click at [228, 248] on div "Search widget" at bounding box center [209, 269] width 288 height 52
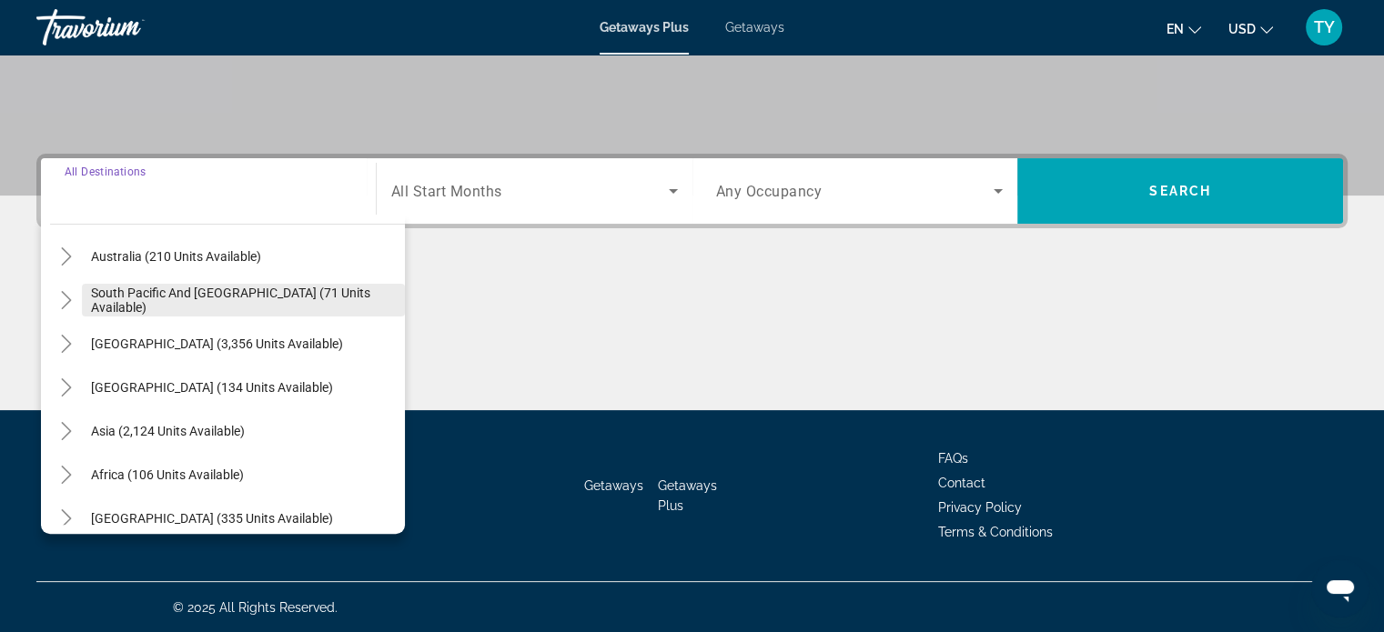
scroll to position [295, 0]
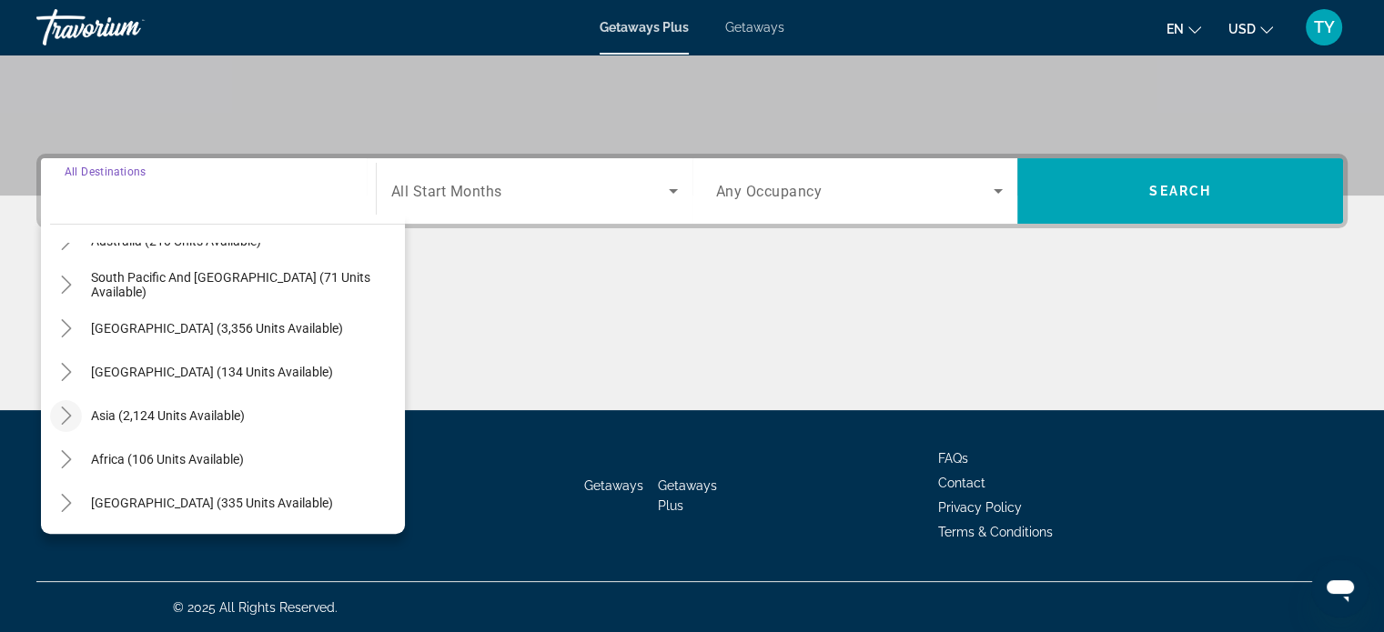
click at [63, 420] on icon "Toggle Asia (2,124 units available)" at bounding box center [66, 416] width 10 height 18
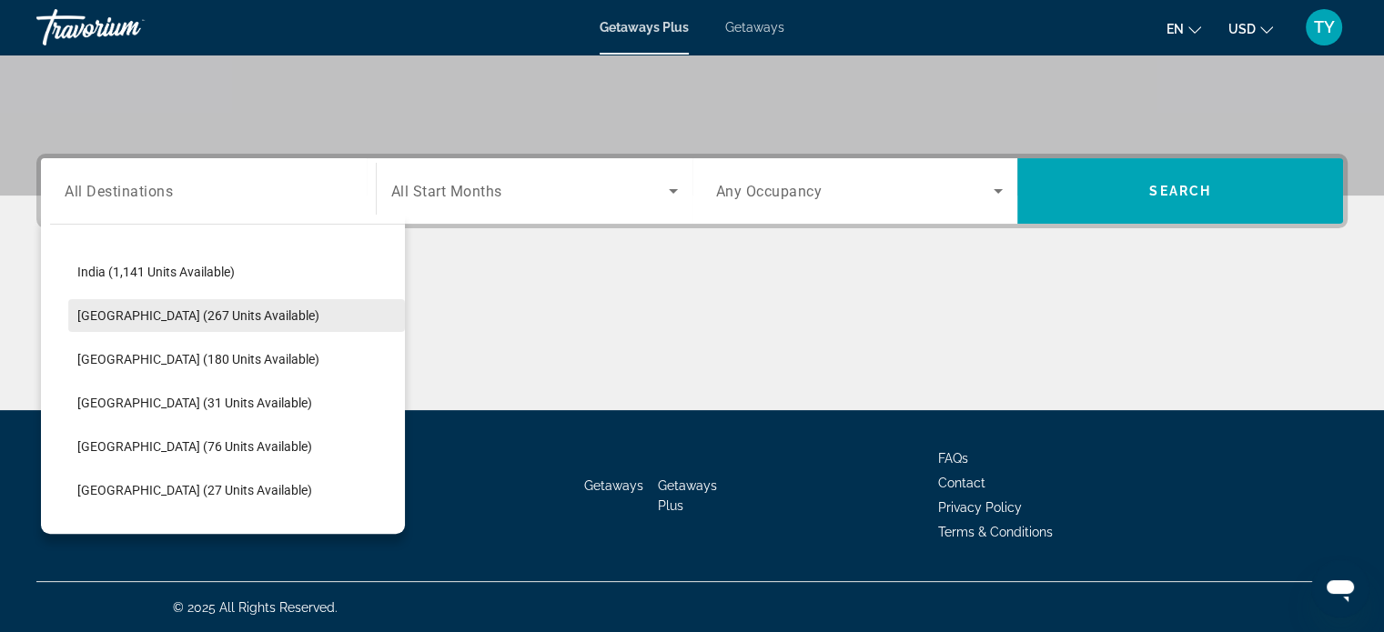
scroll to position [623, 0]
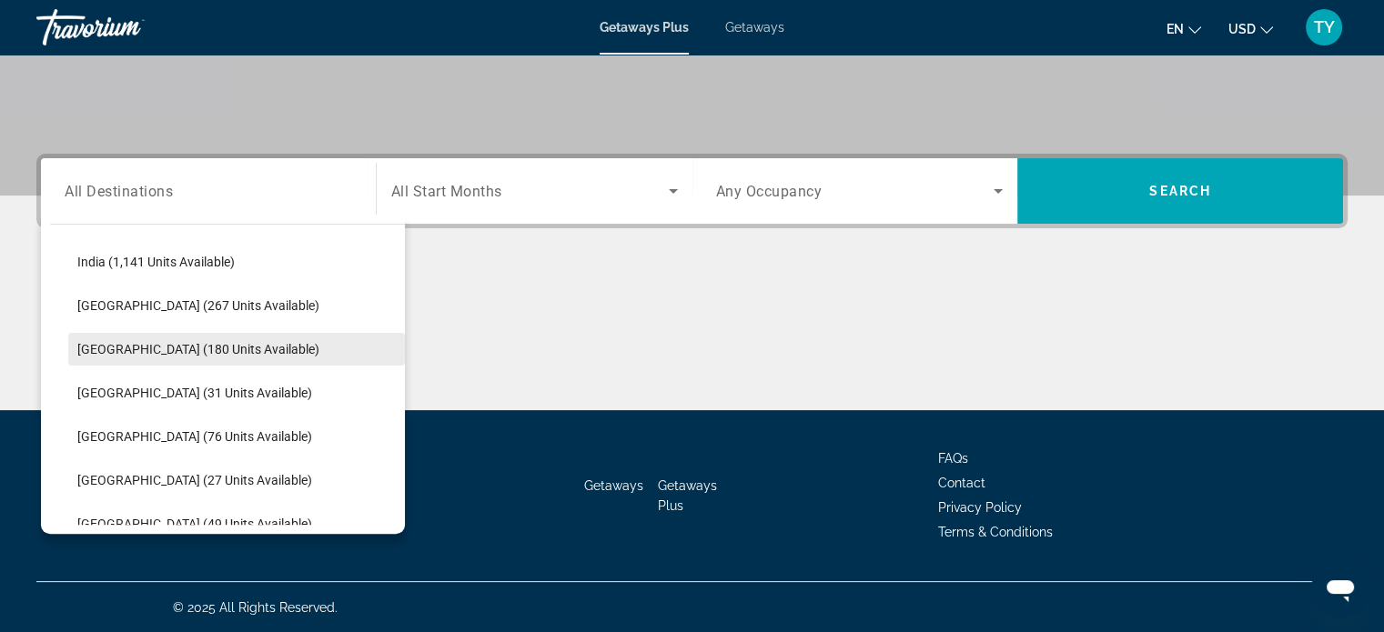
click at [106, 348] on span "[GEOGRAPHIC_DATA] (180 units available)" at bounding box center [198, 349] width 242 height 15
type input "**********"
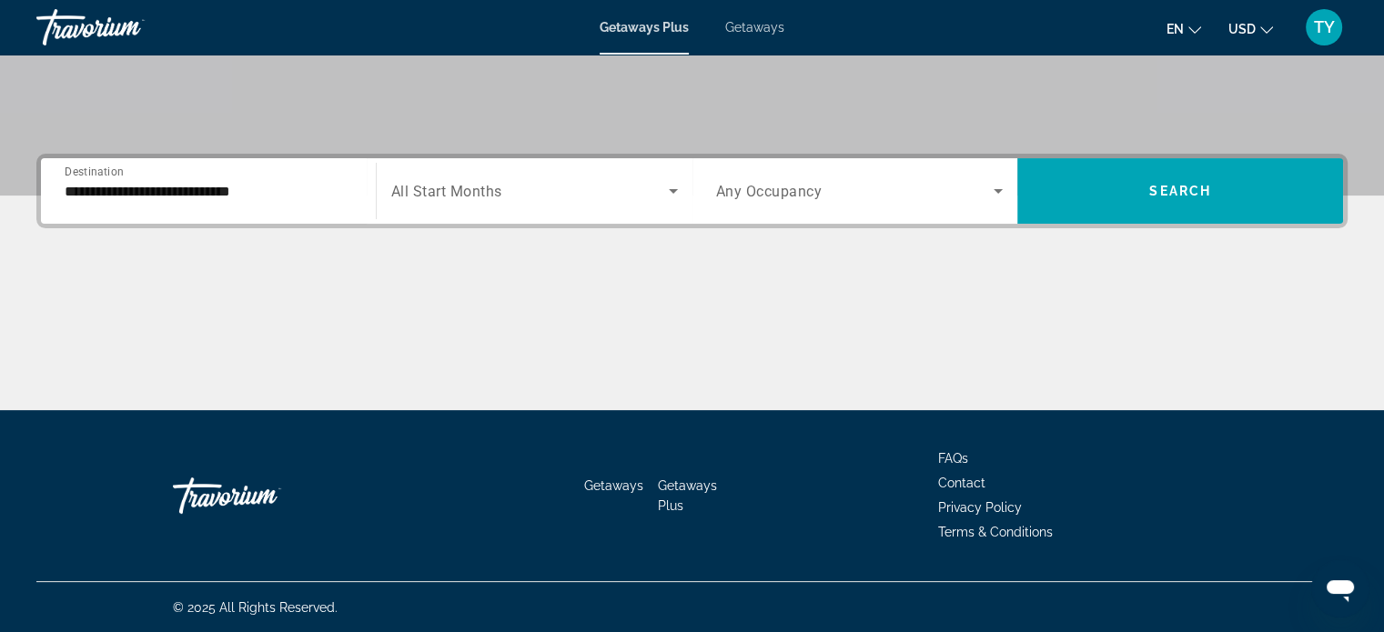
click at [479, 197] on span "All Start Months" at bounding box center [446, 191] width 111 height 17
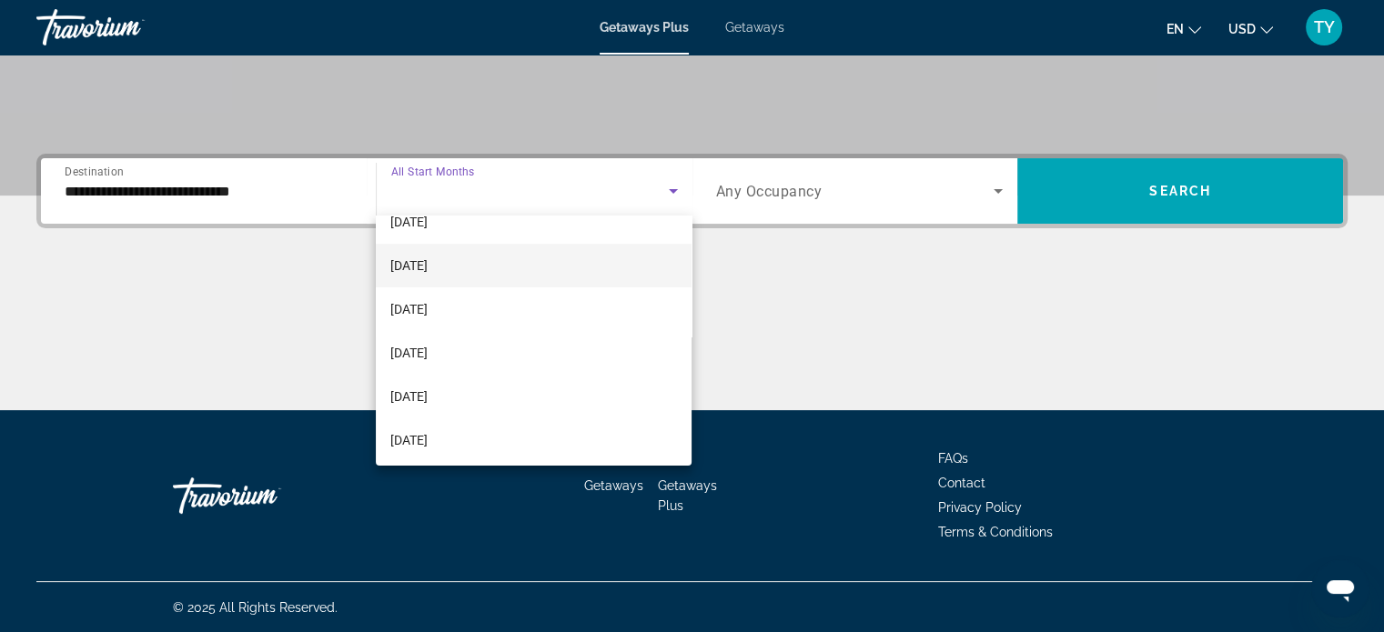
scroll to position [121, 0]
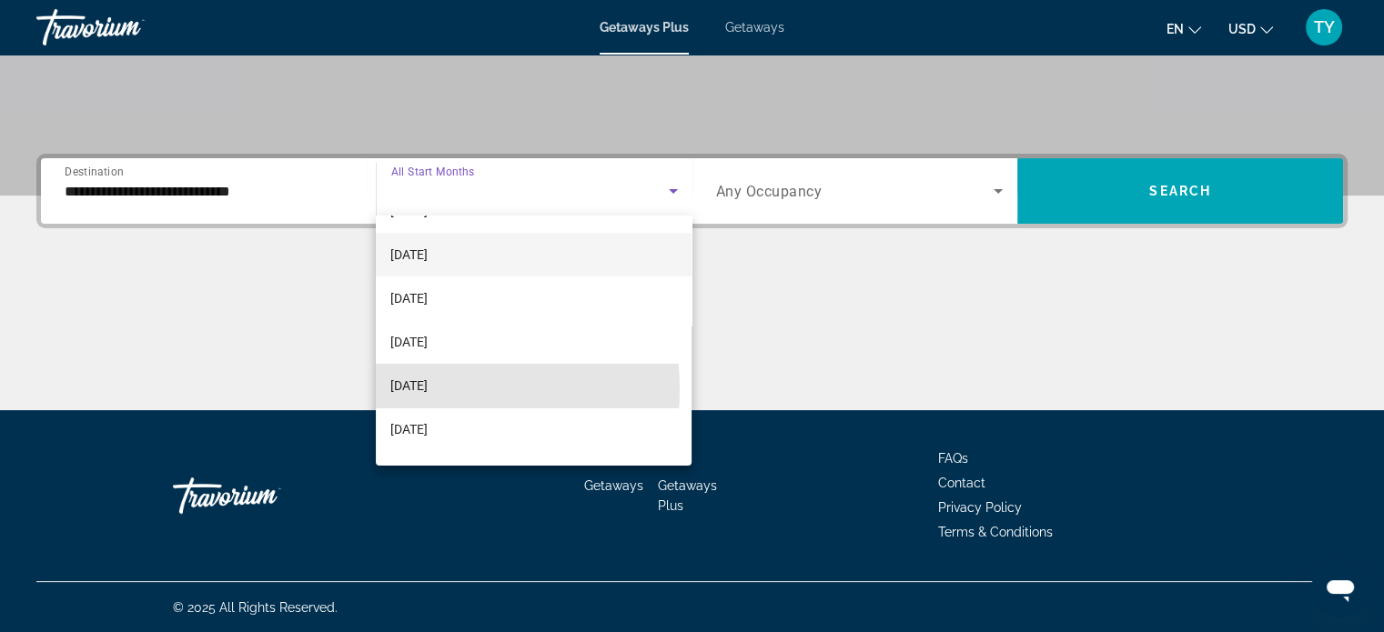
click at [417, 388] on span "[DATE]" at bounding box center [408, 386] width 37 height 22
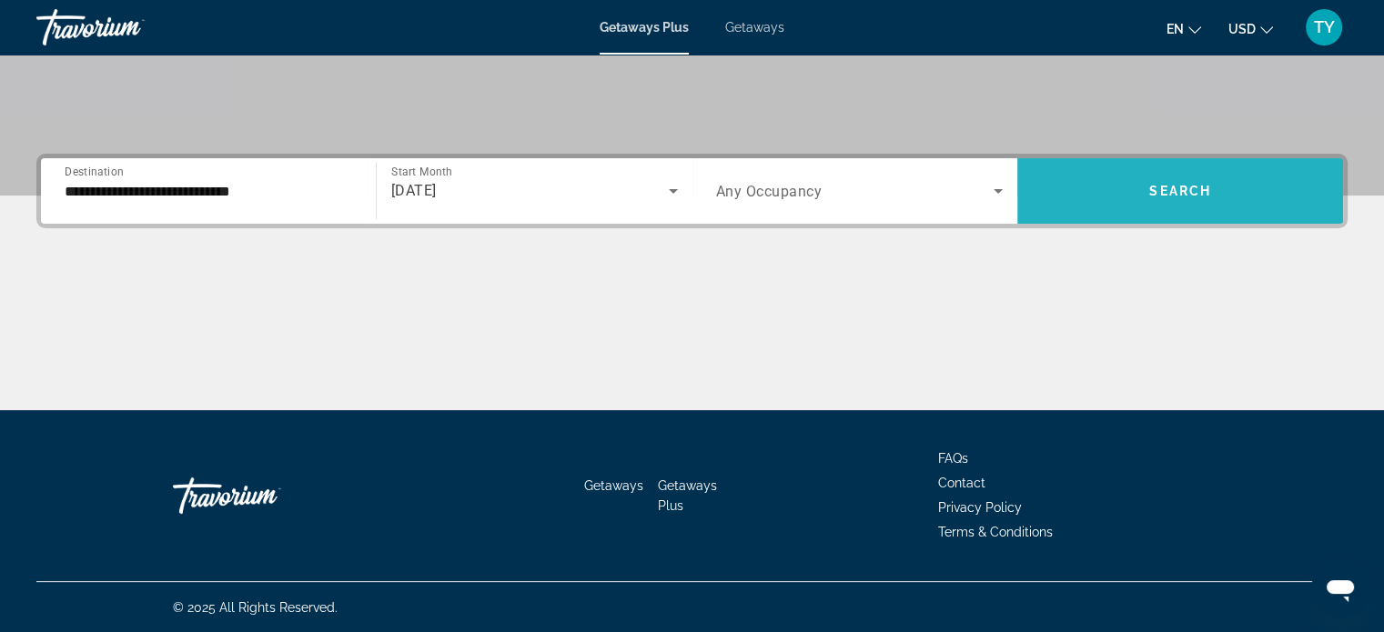
click at [1174, 196] on span "Search" at bounding box center [1180, 191] width 62 height 15
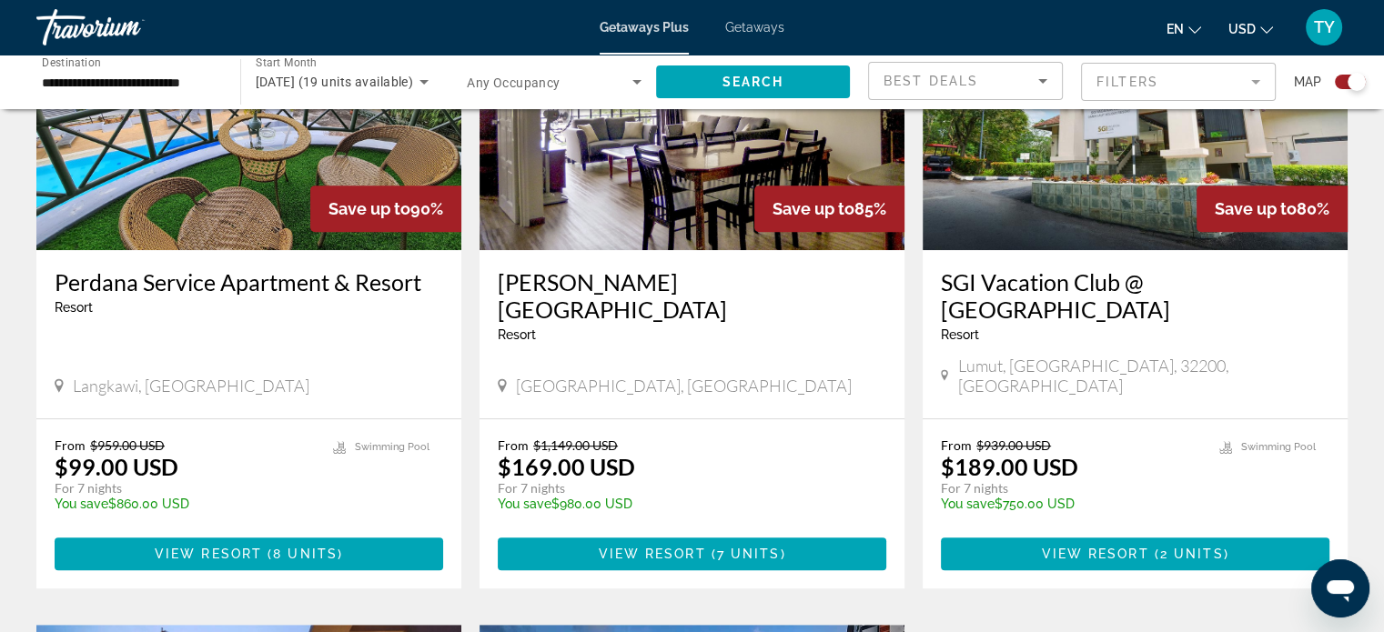
scroll to position [758, 0]
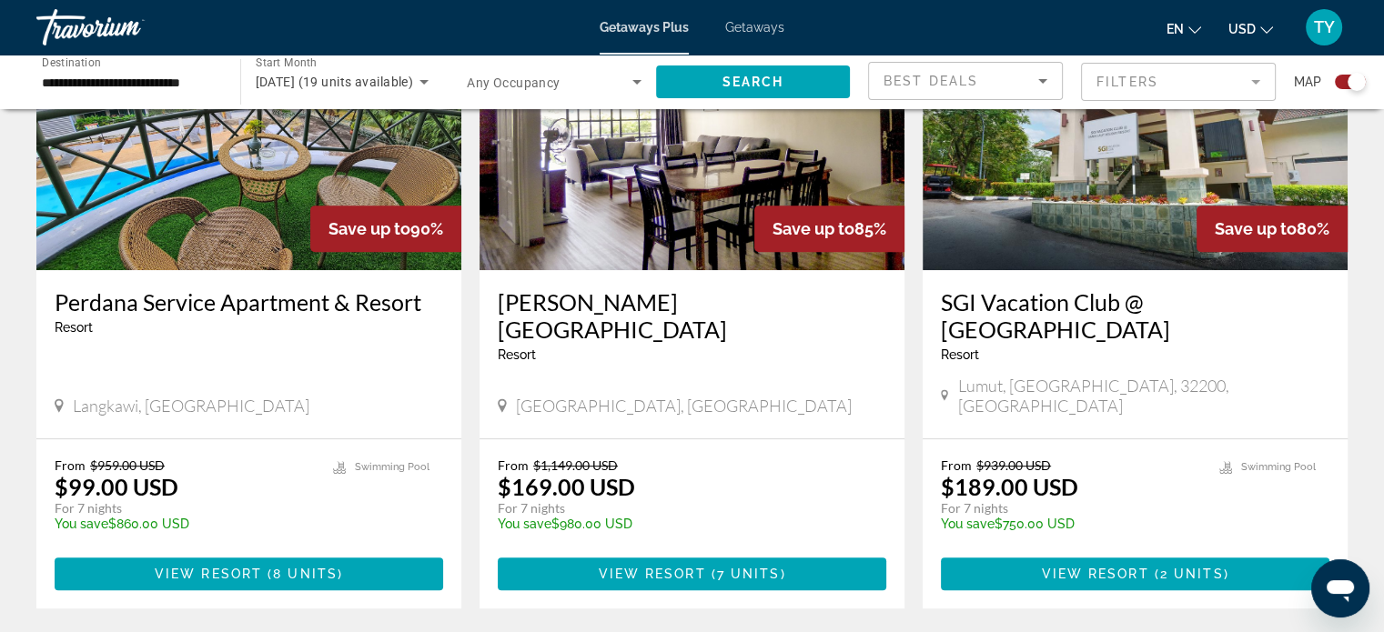
click at [252, 174] on img "Main content" at bounding box center [248, 124] width 425 height 291
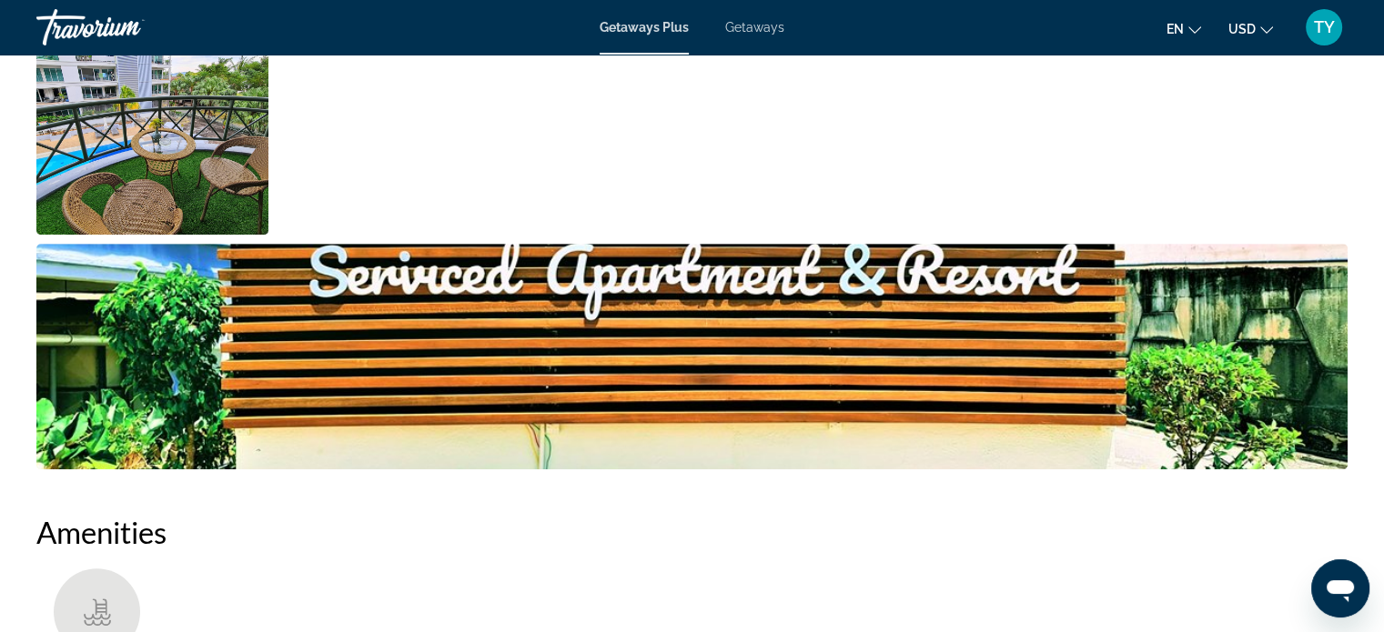
scroll to position [819, 0]
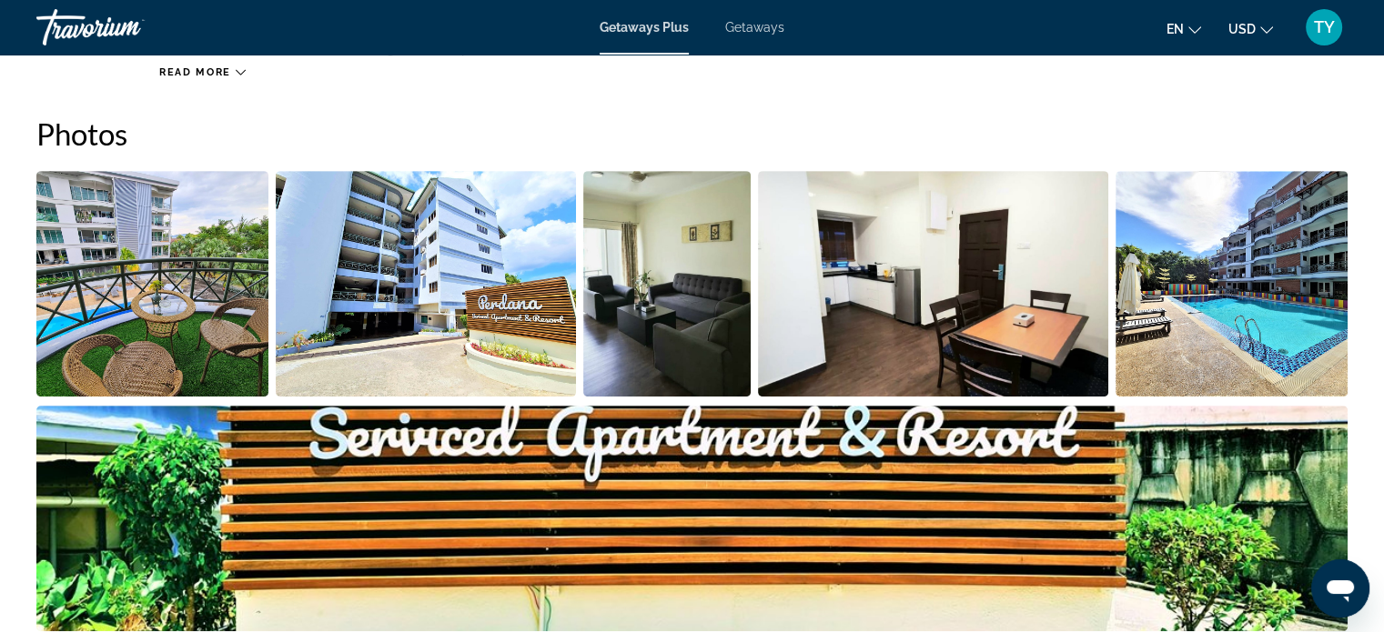
click at [941, 236] on img "Open full-screen image slider" at bounding box center [933, 284] width 350 height 226
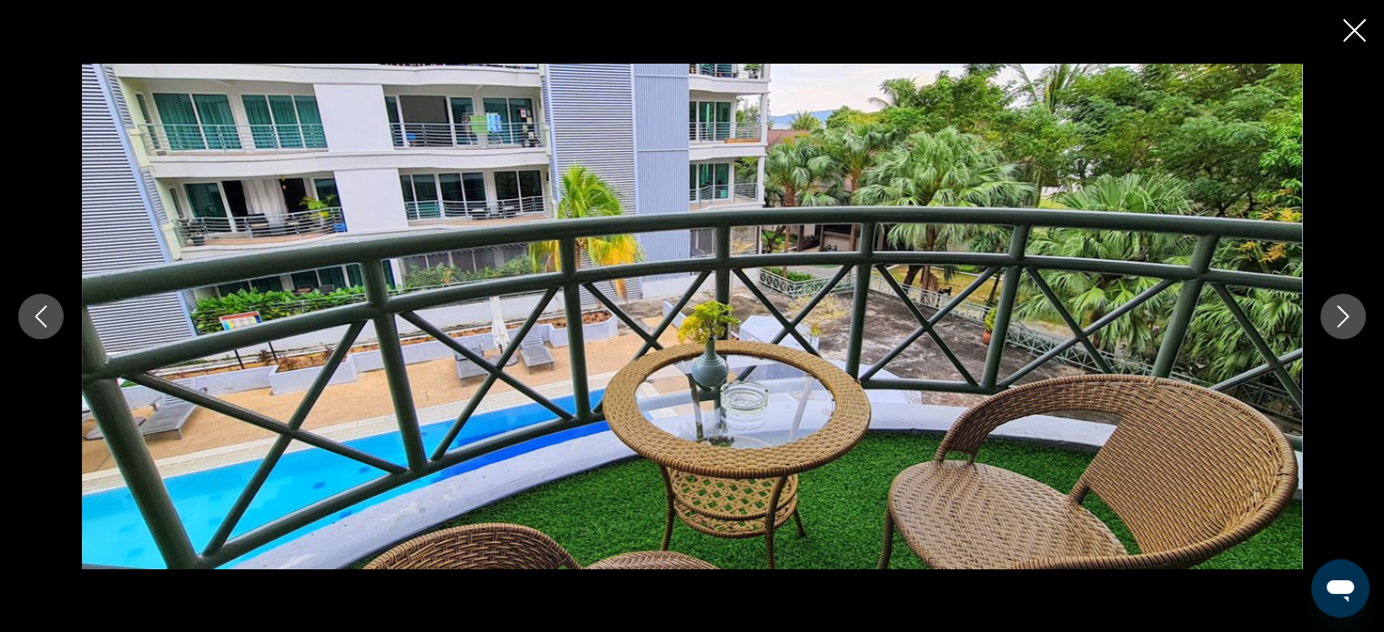
click at [1351, 316] on icon "Next image" at bounding box center [1343, 317] width 22 height 22
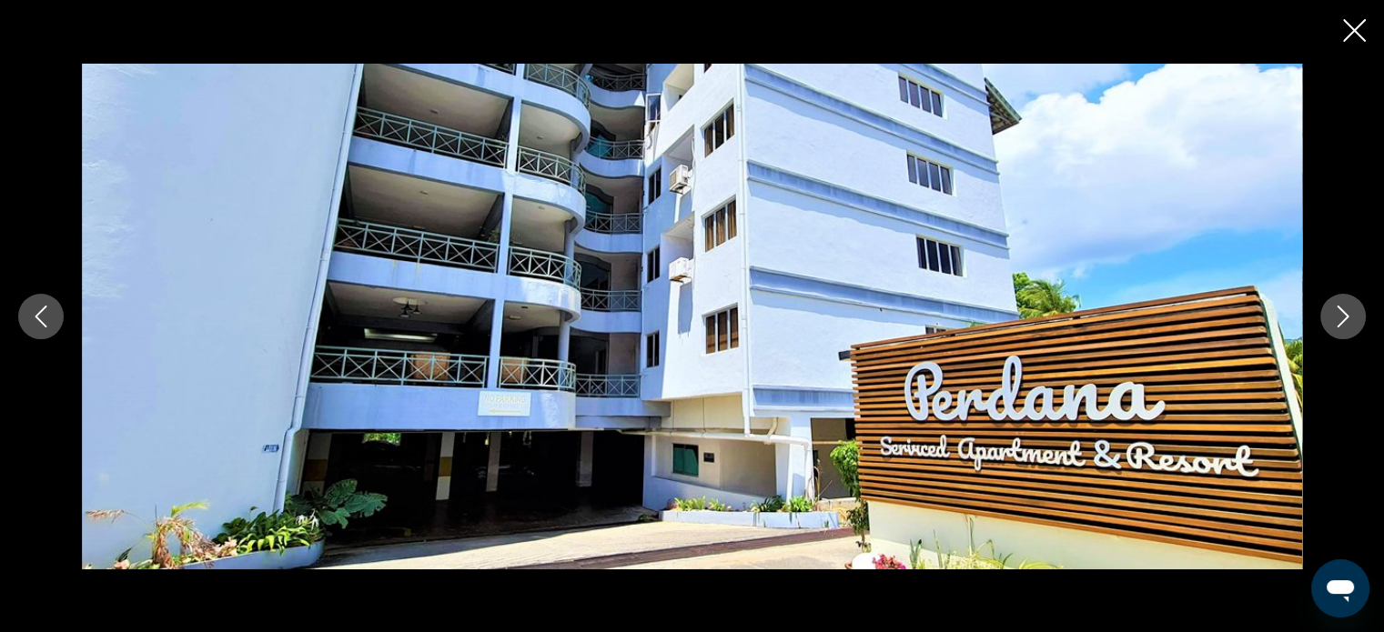
click at [1347, 315] on icon "Next image" at bounding box center [1343, 317] width 22 height 22
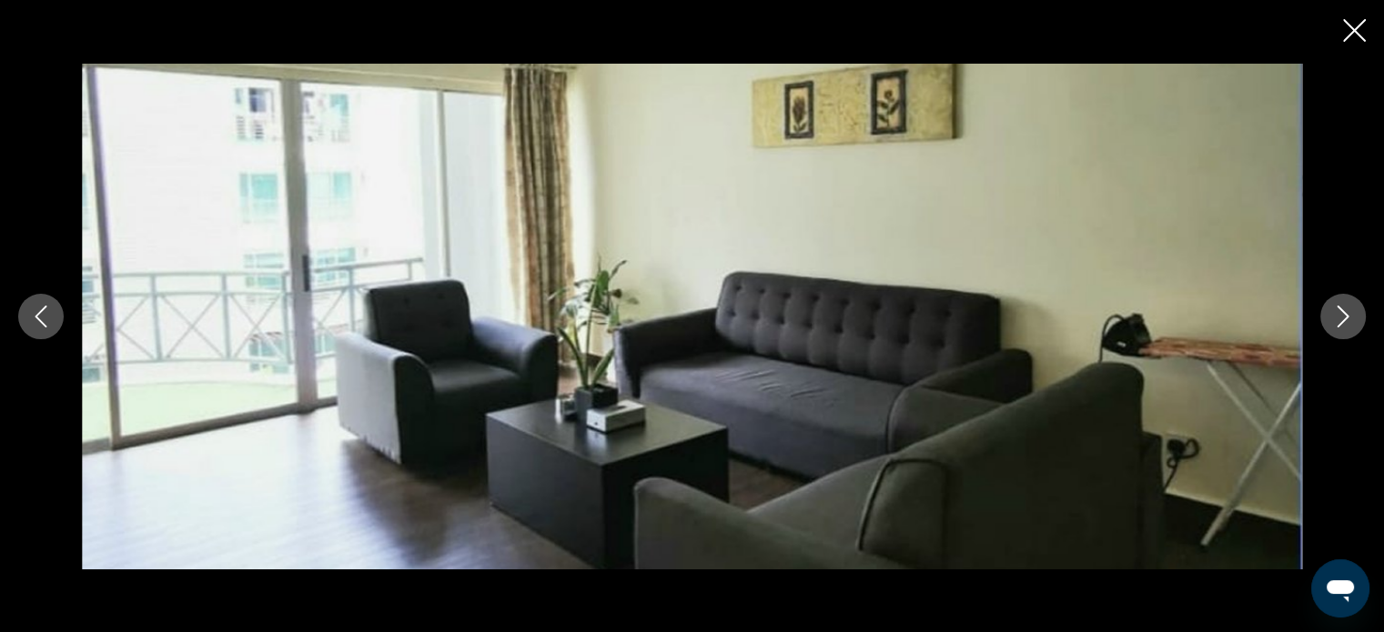
click at [1339, 312] on icon "Next image" at bounding box center [1343, 317] width 22 height 22
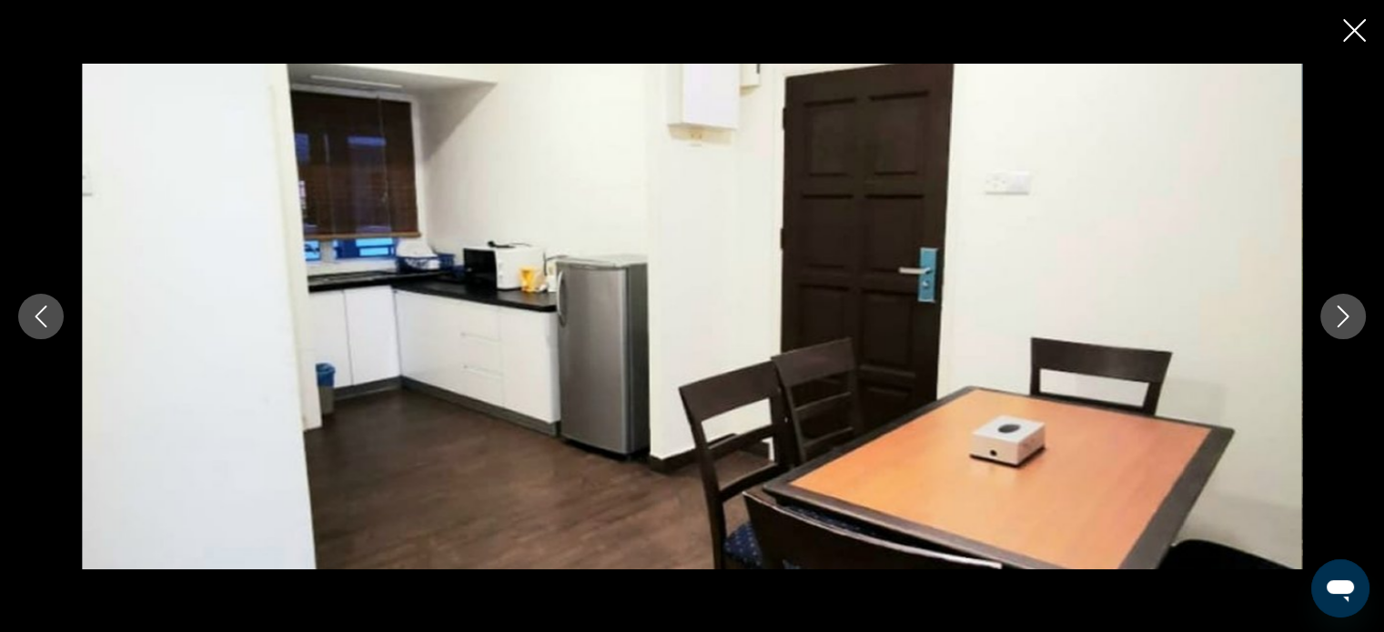
click at [1332, 308] on icon "Next image" at bounding box center [1343, 317] width 22 height 22
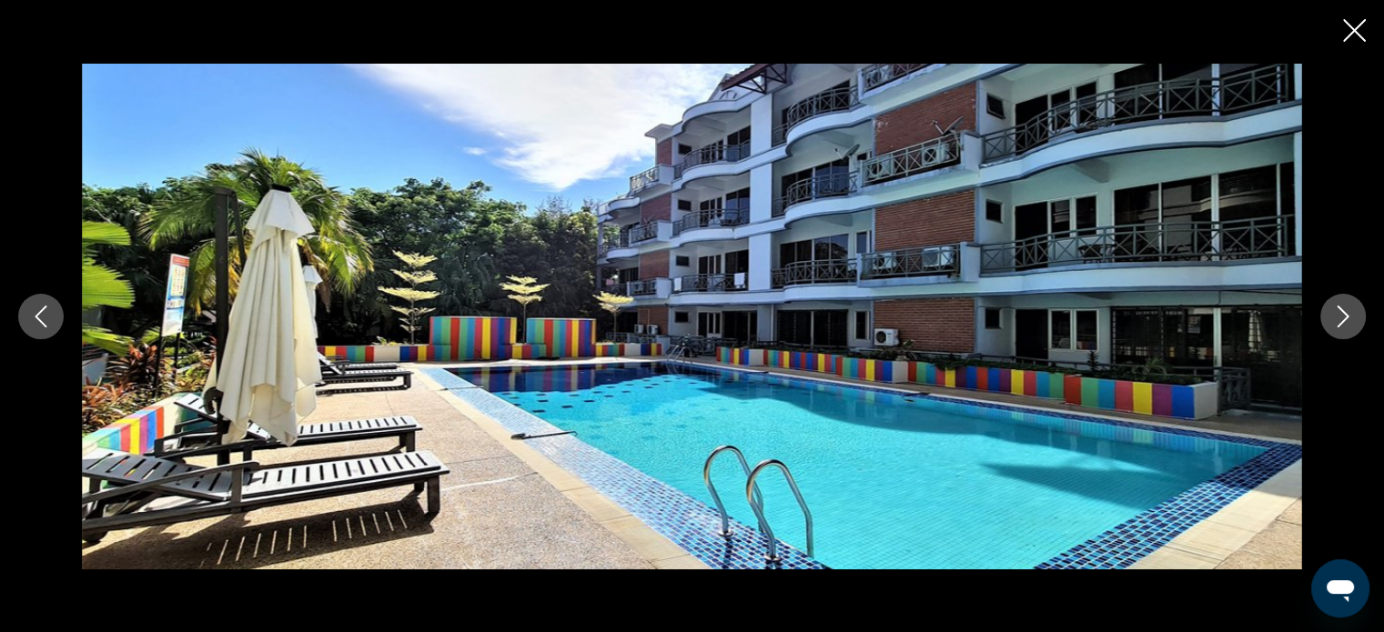
click at [1328, 306] on button "Next image" at bounding box center [1342, 316] width 45 height 45
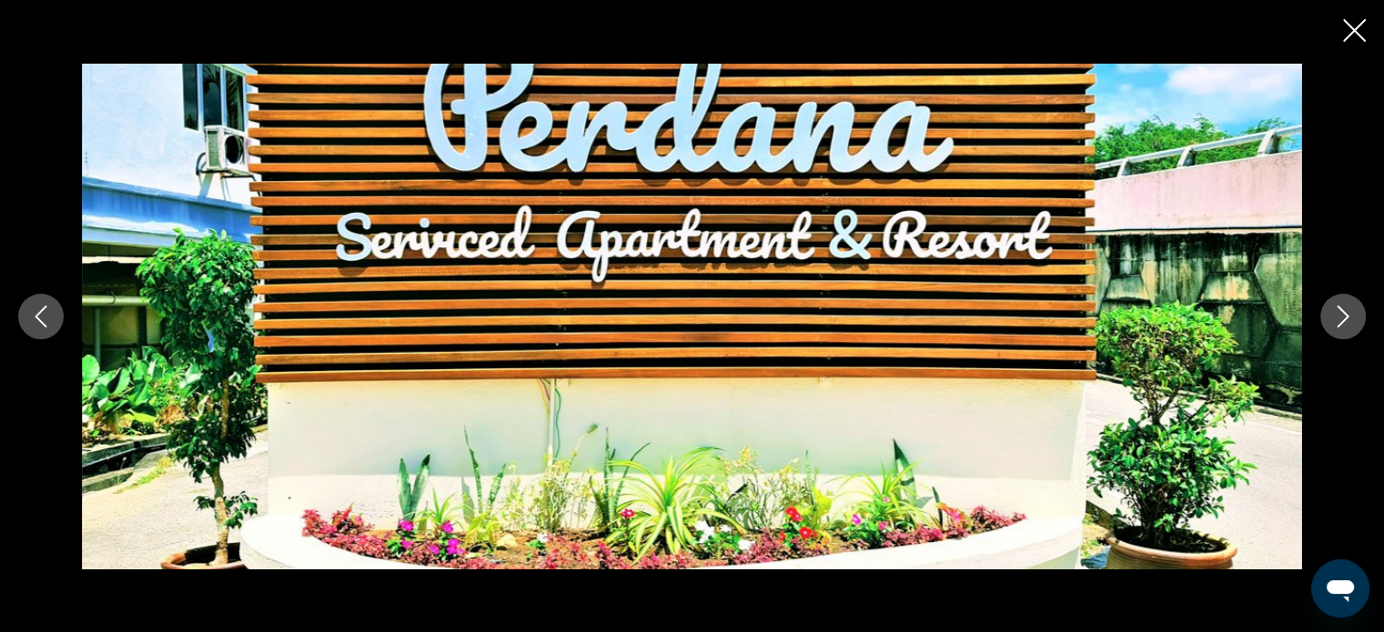
click at [1328, 305] on button "Next image" at bounding box center [1342, 316] width 45 height 45
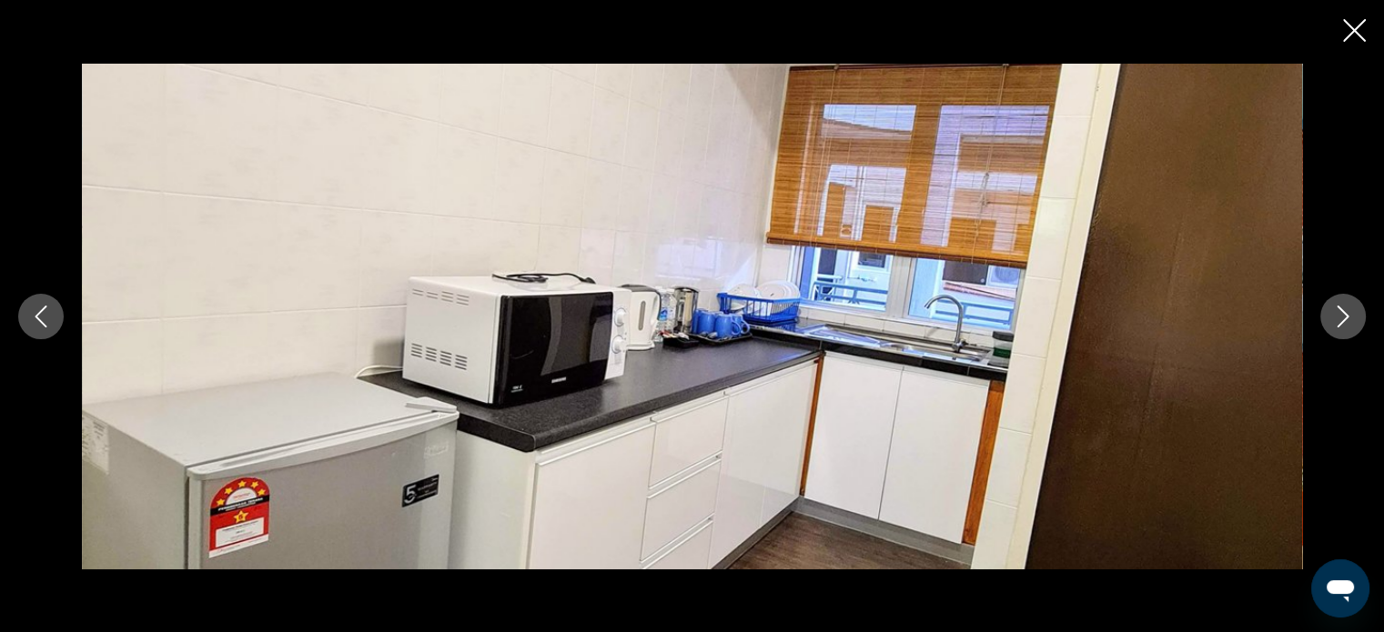
click at [1328, 306] on button "Next image" at bounding box center [1342, 316] width 45 height 45
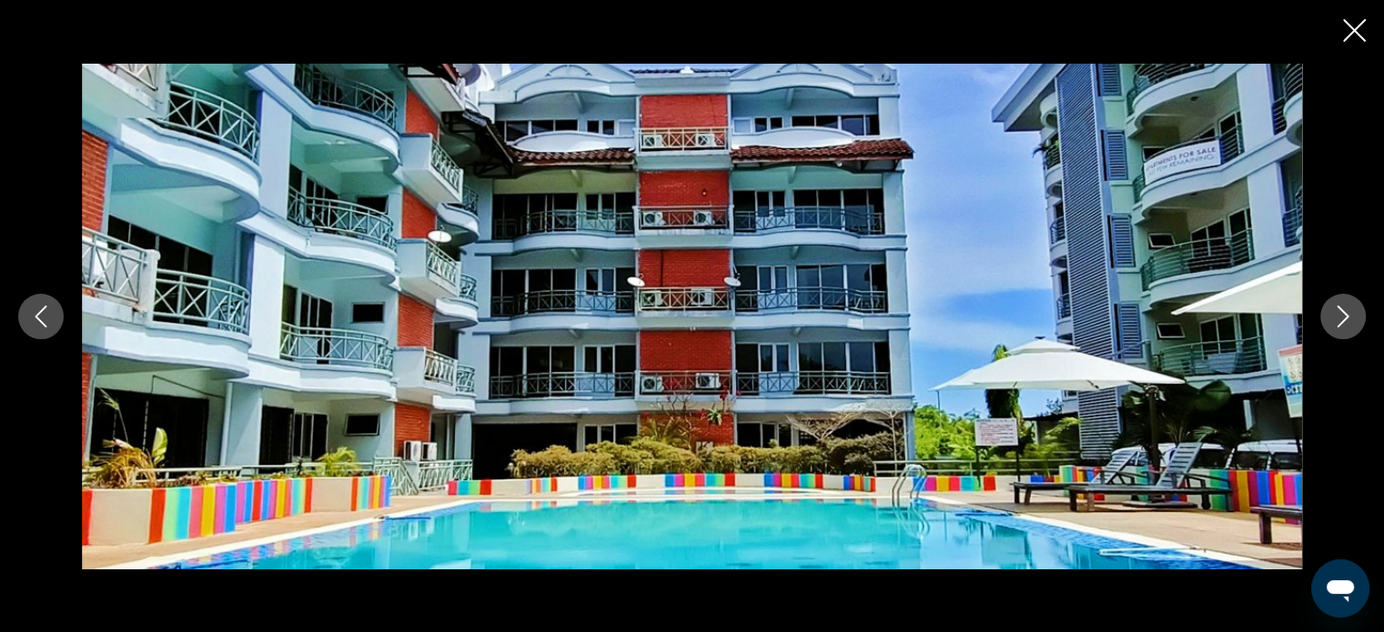
click at [1327, 304] on button "Next image" at bounding box center [1342, 316] width 45 height 45
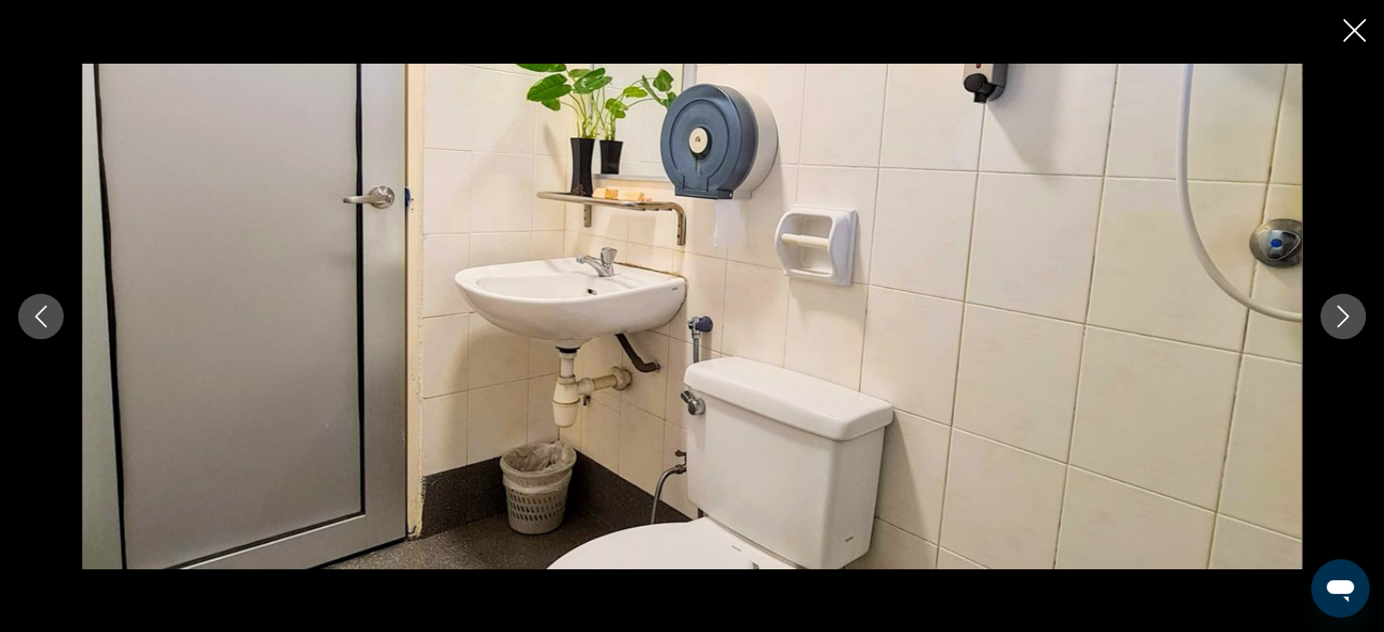
click at [1327, 305] on button "Next image" at bounding box center [1342, 316] width 45 height 45
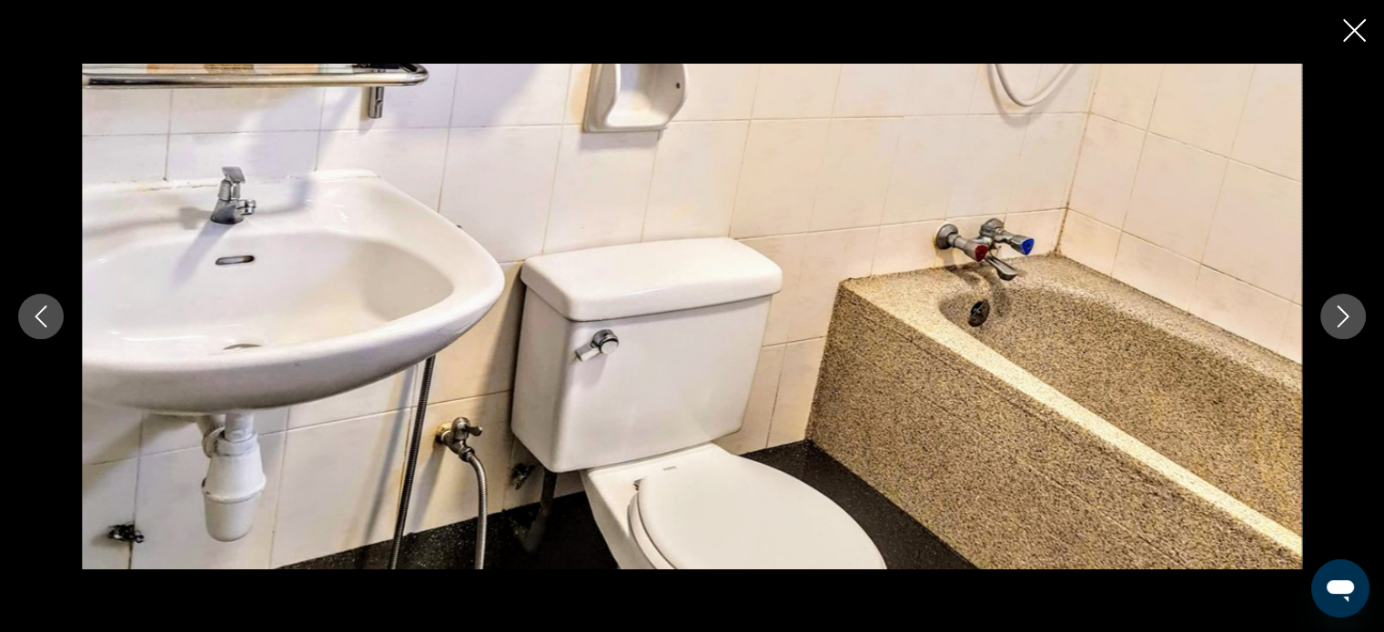
click at [1327, 305] on button "Next image" at bounding box center [1342, 316] width 45 height 45
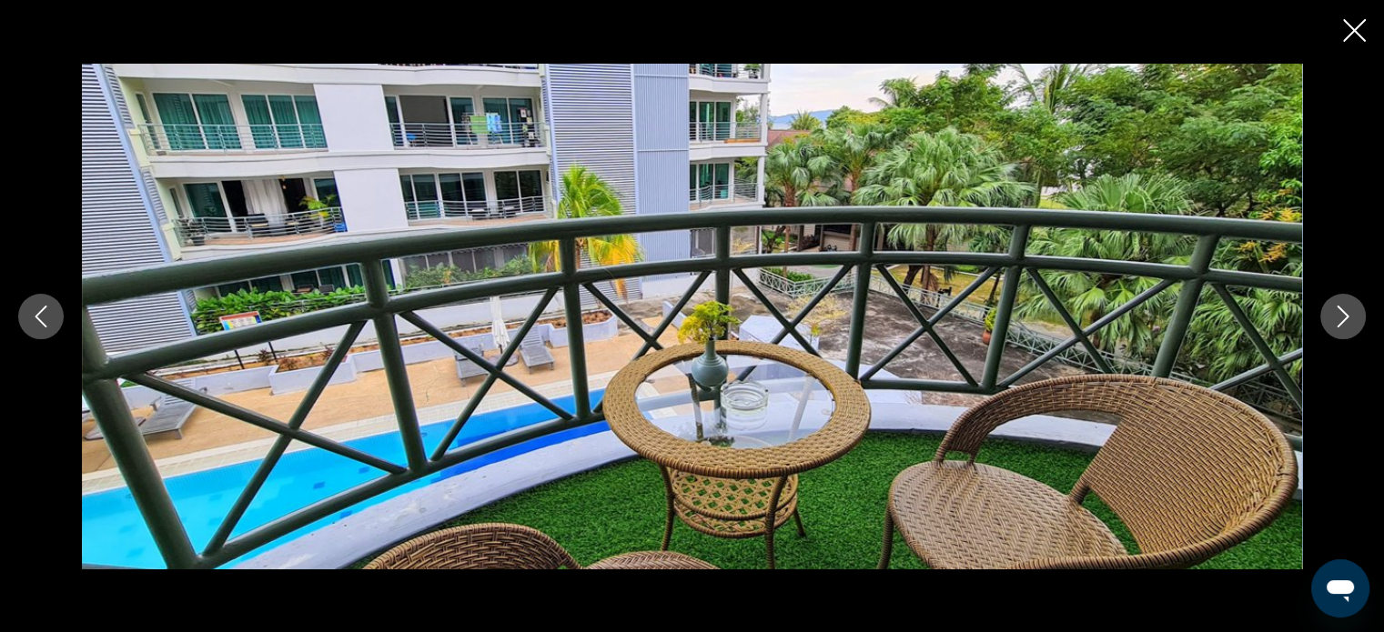
click at [1327, 304] on button "Next image" at bounding box center [1342, 316] width 45 height 45
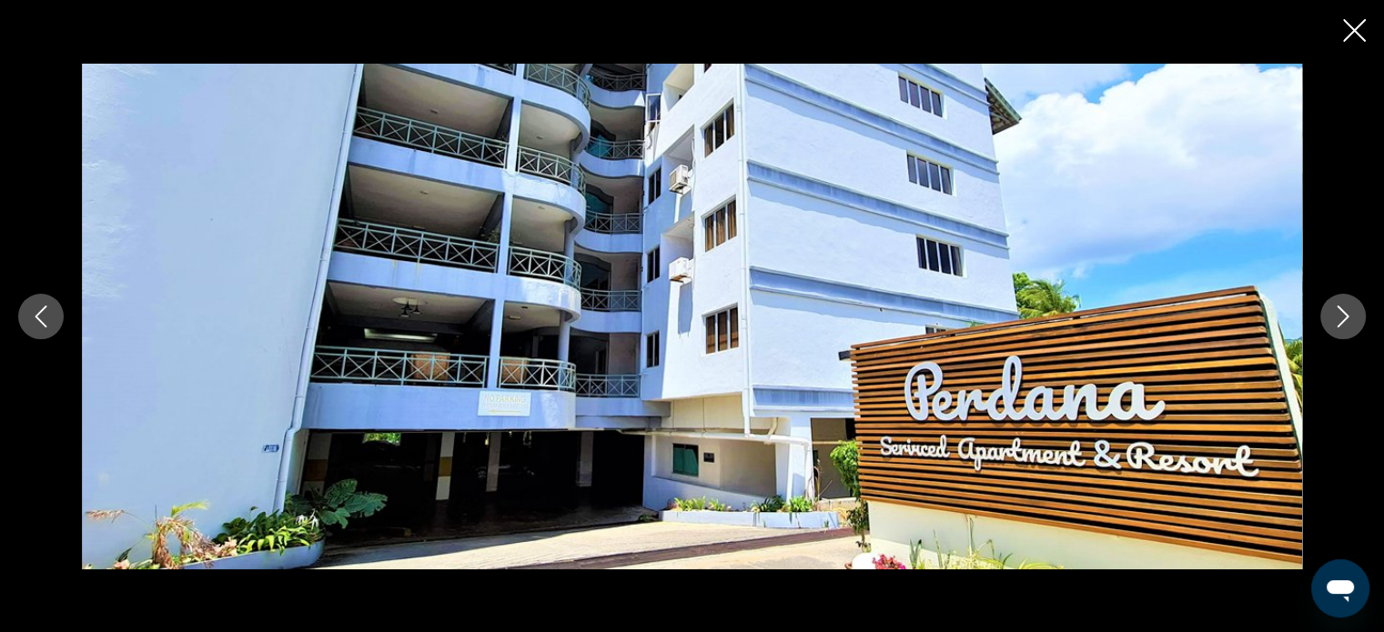
click at [1327, 303] on button "Next image" at bounding box center [1342, 316] width 45 height 45
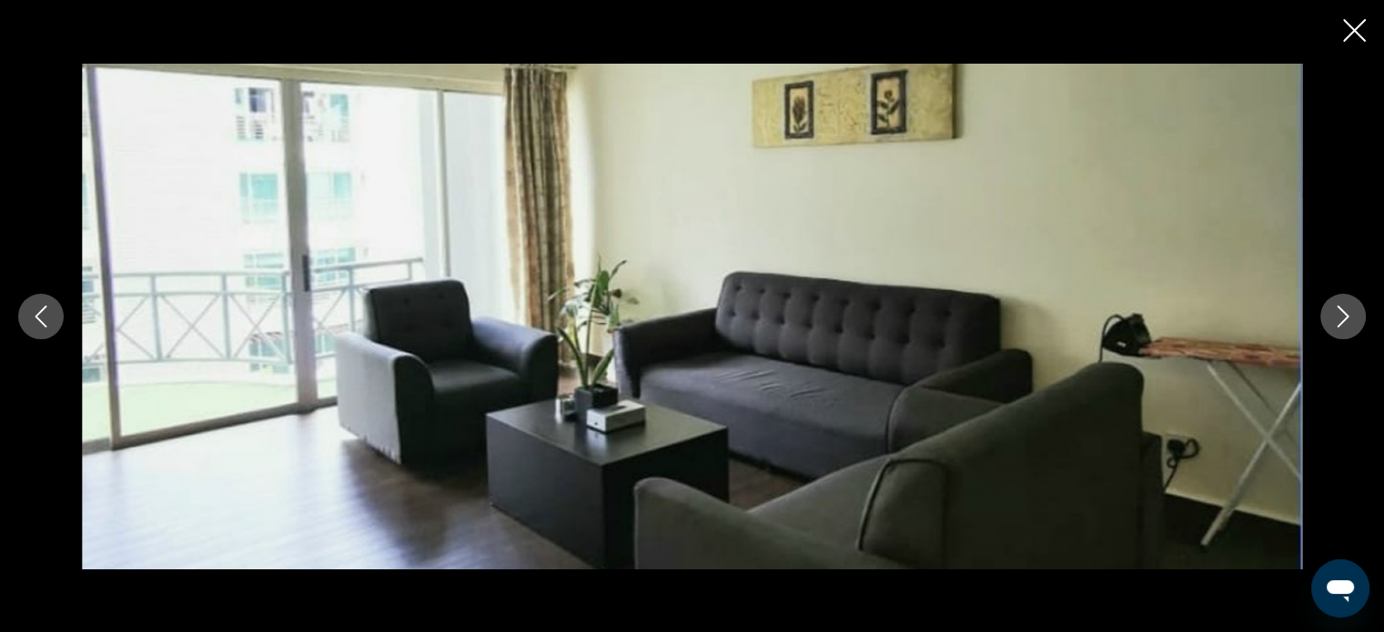
click at [1342, 308] on icon "Next image" at bounding box center [1343, 317] width 22 height 22
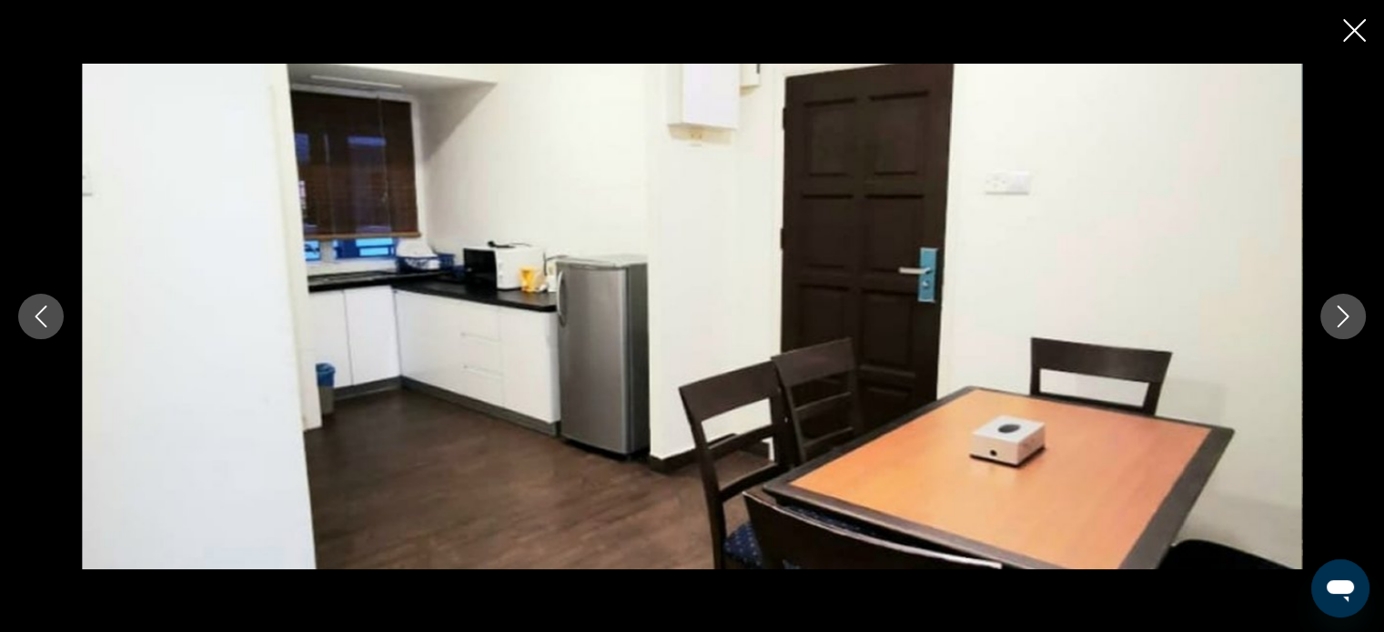
click at [1343, 308] on icon "Next image" at bounding box center [1343, 317] width 22 height 22
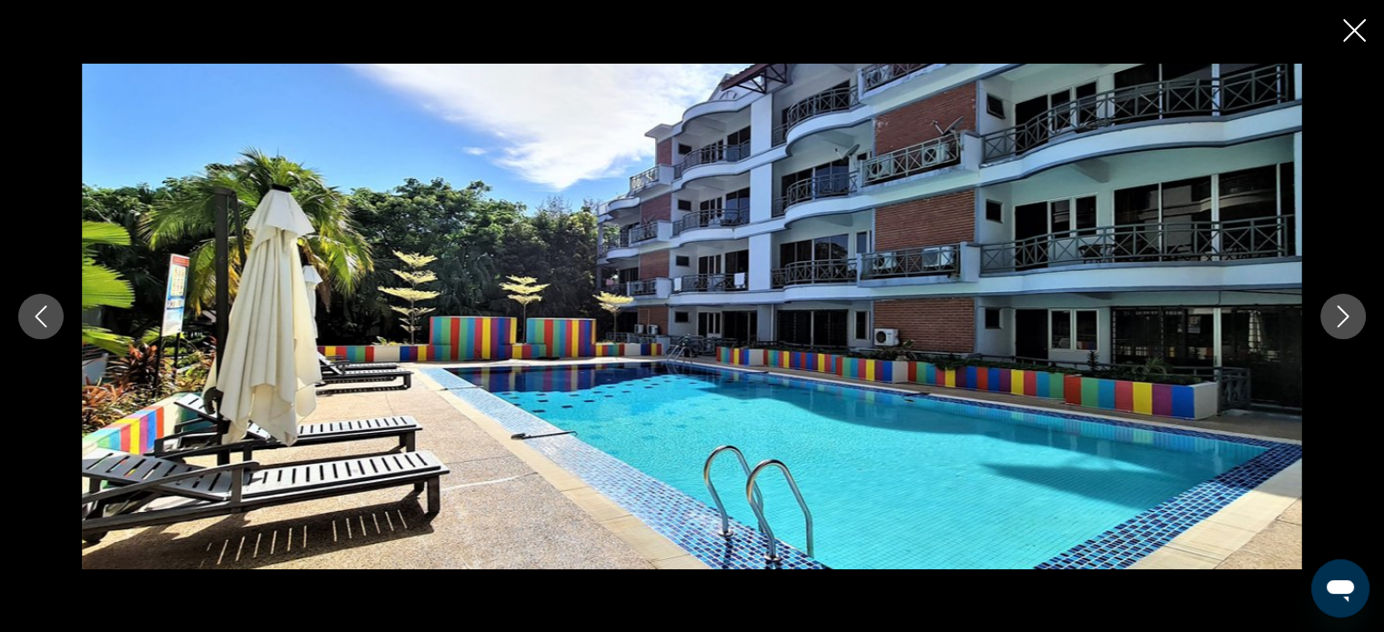
click at [44, 319] on icon "Previous image" at bounding box center [41, 317] width 22 height 22
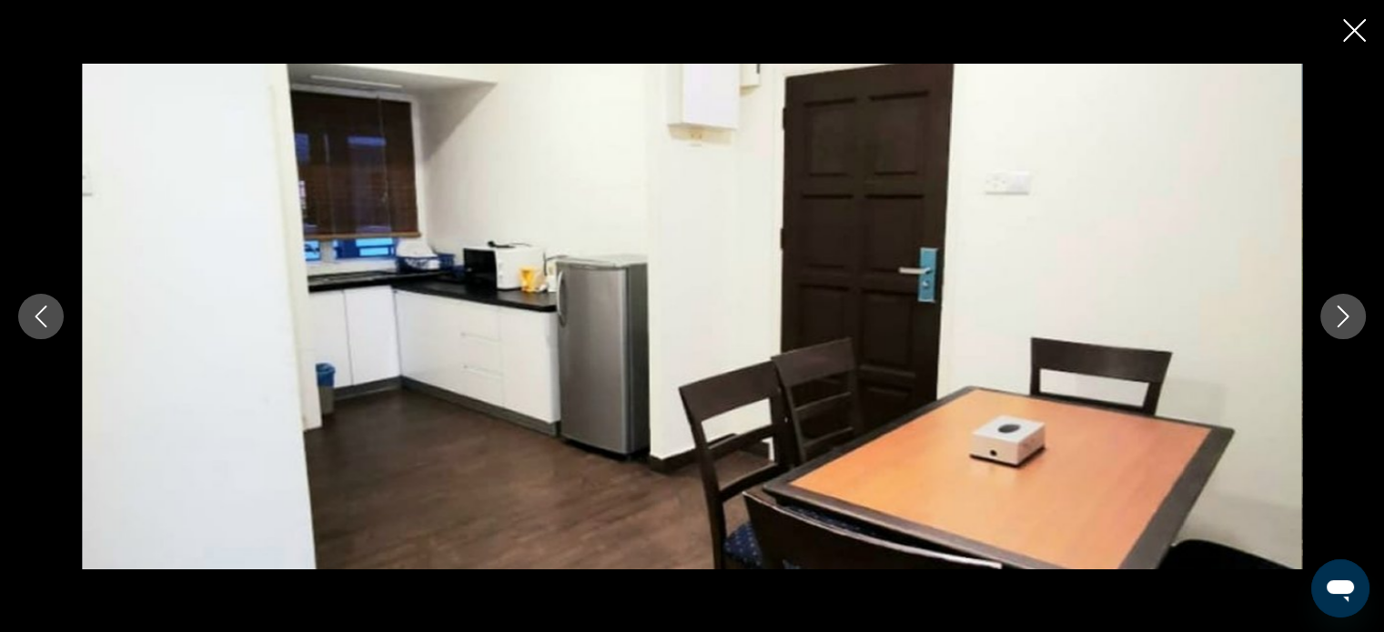
click at [41, 319] on icon "Previous image" at bounding box center [41, 317] width 22 height 22
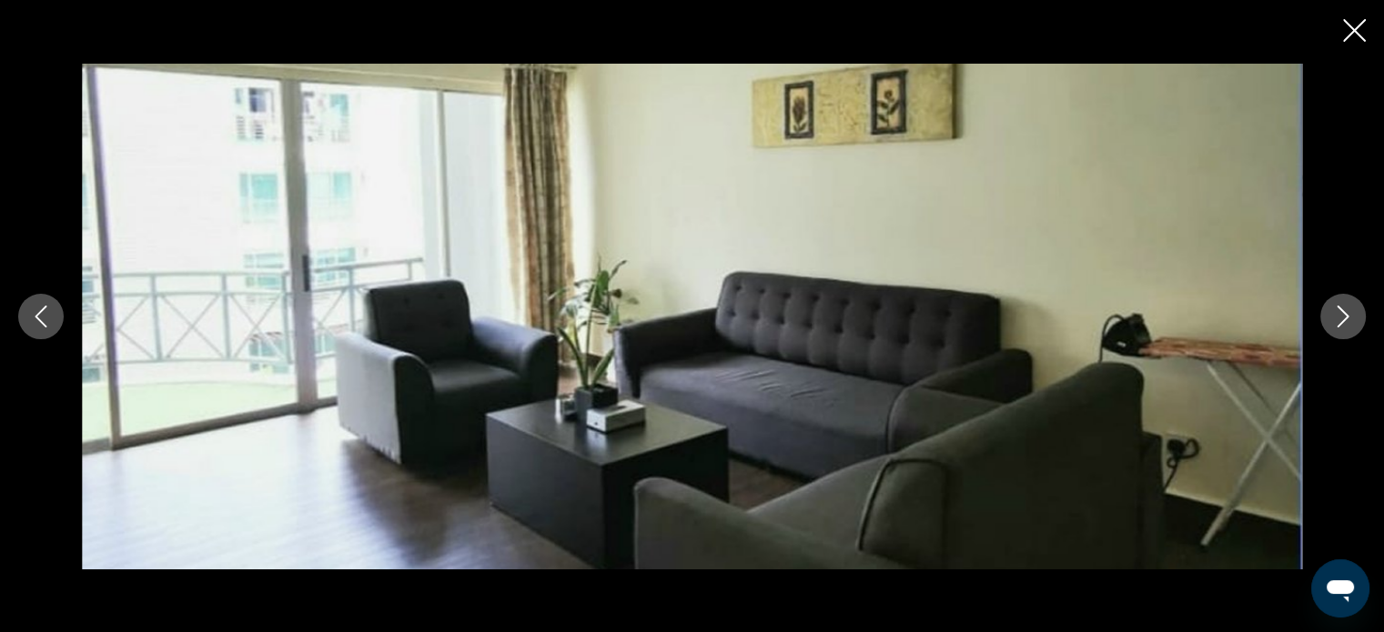
click at [40, 319] on icon "Previous image" at bounding box center [41, 317] width 12 height 22
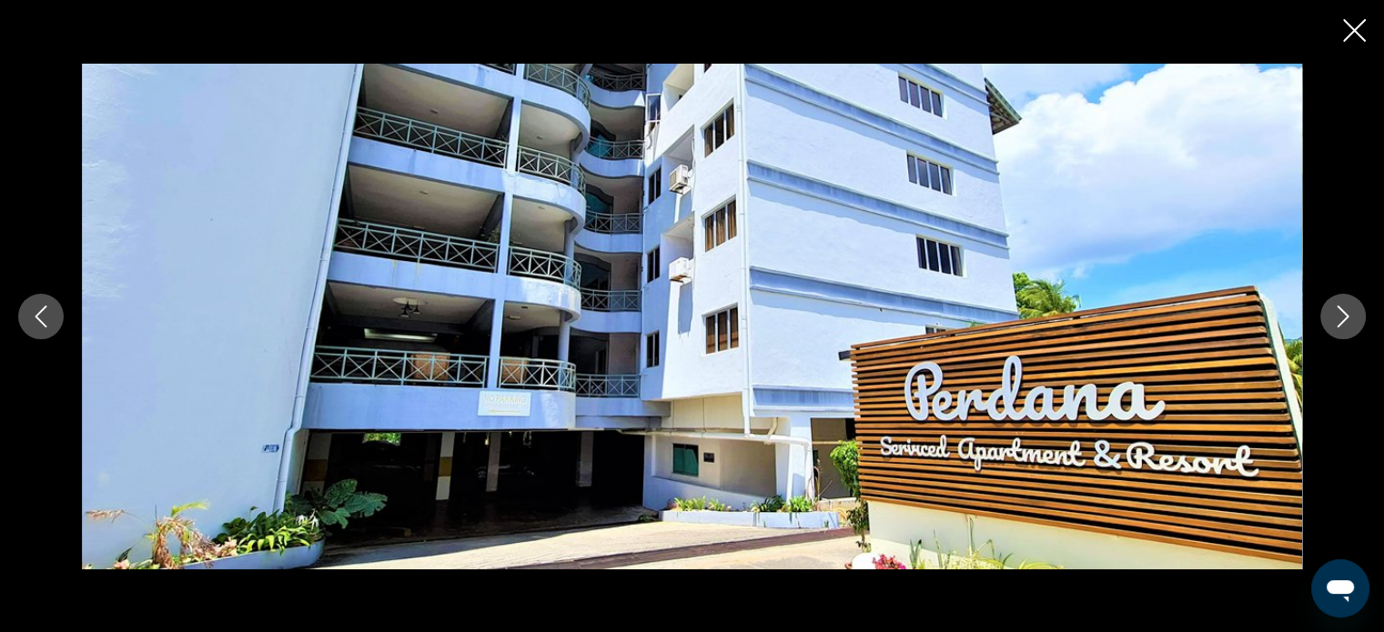
click at [40, 319] on icon "Previous image" at bounding box center [41, 317] width 12 height 22
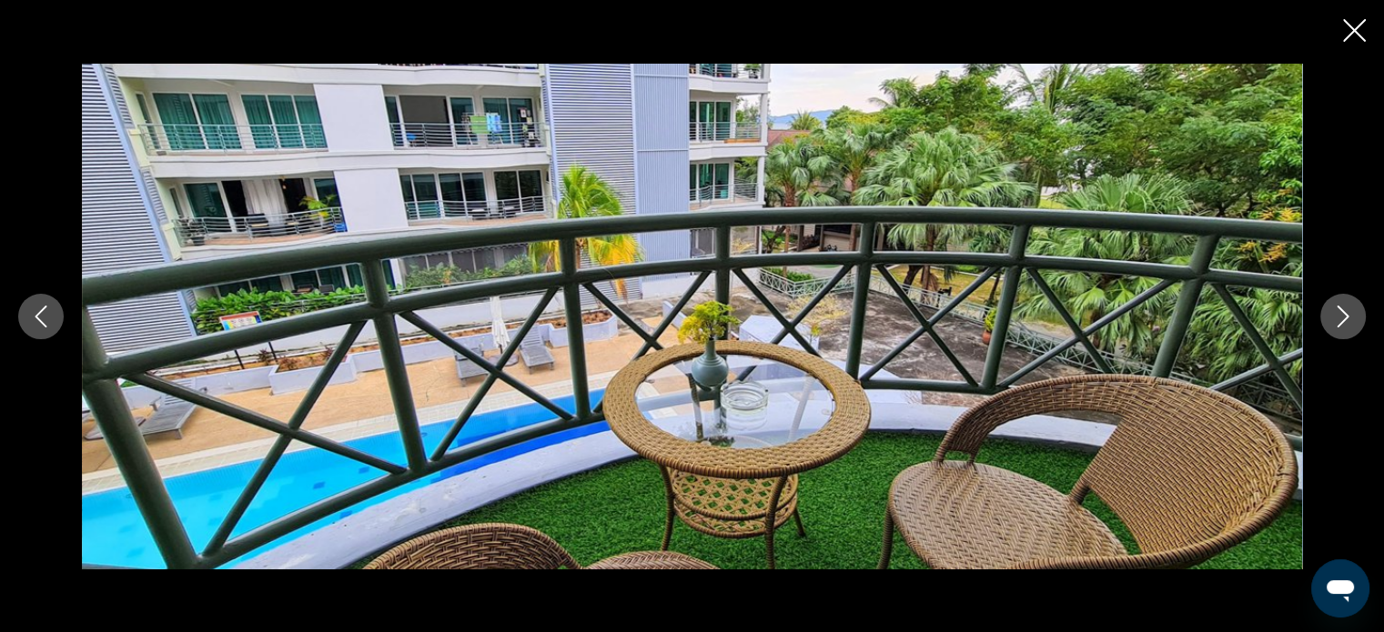
click at [40, 319] on icon "Previous image" at bounding box center [41, 317] width 12 height 22
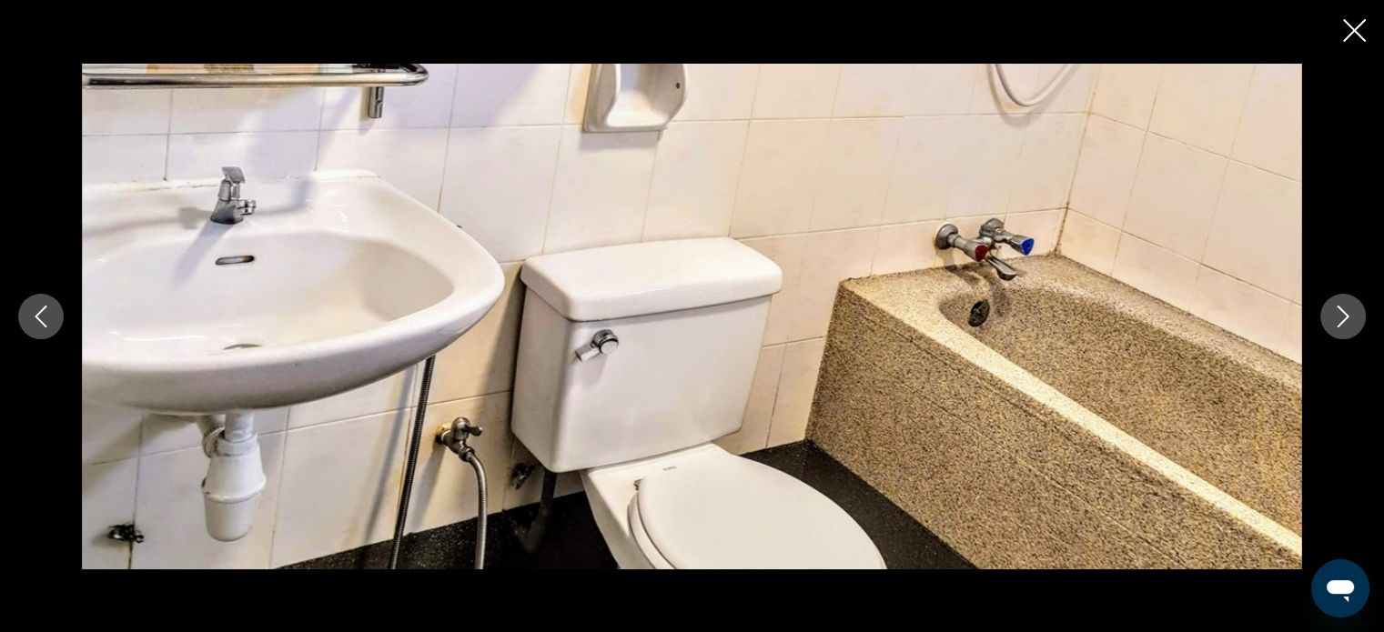
click at [40, 319] on icon "Previous image" at bounding box center [41, 317] width 12 height 22
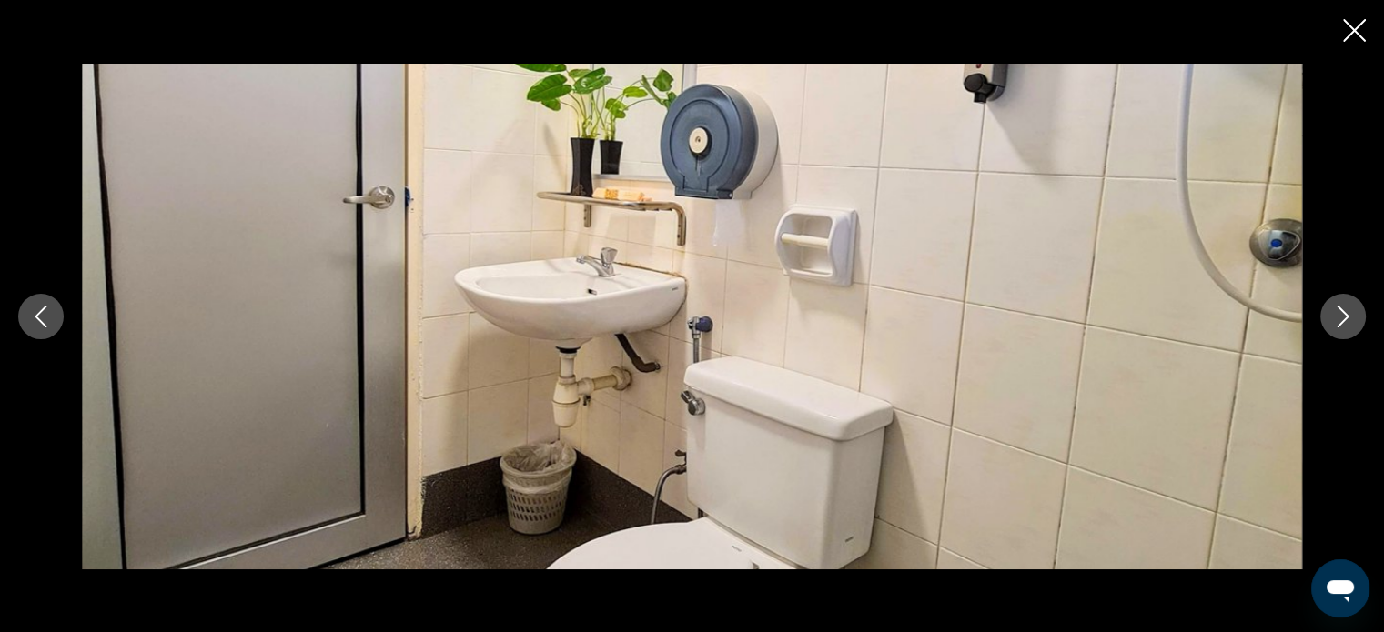
click at [40, 319] on icon "Previous image" at bounding box center [41, 317] width 12 height 22
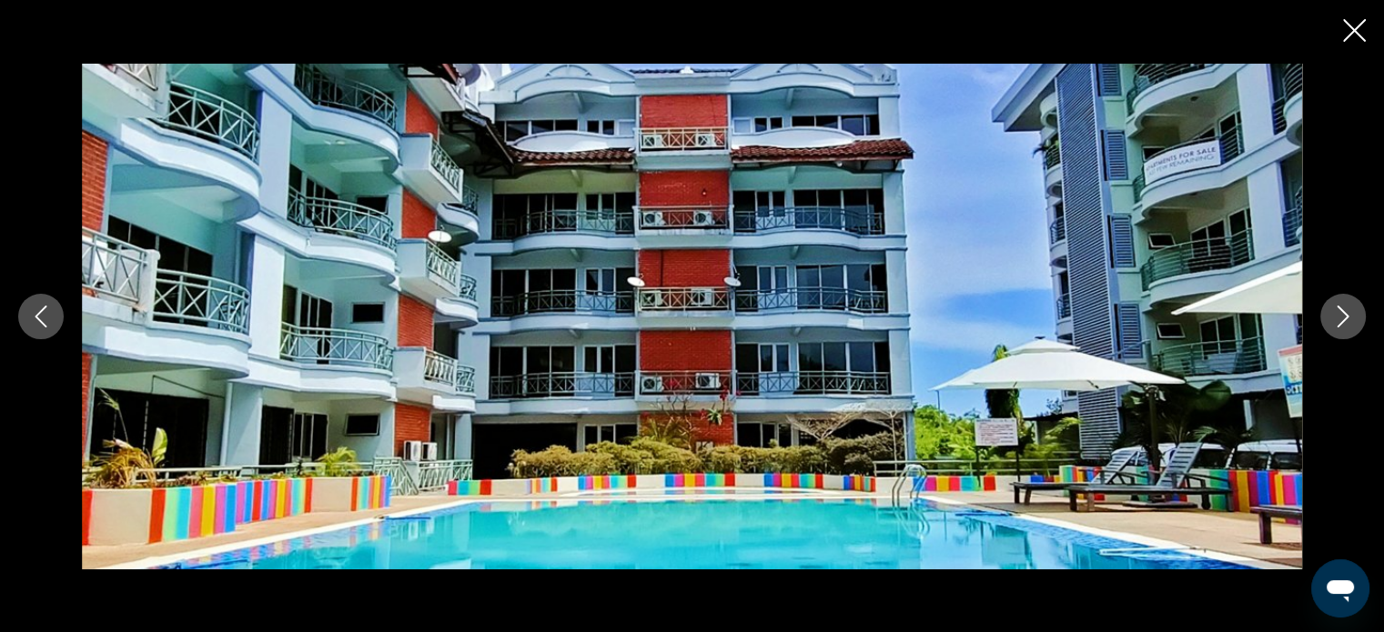
click at [39, 319] on icon "Previous image" at bounding box center [41, 317] width 12 height 22
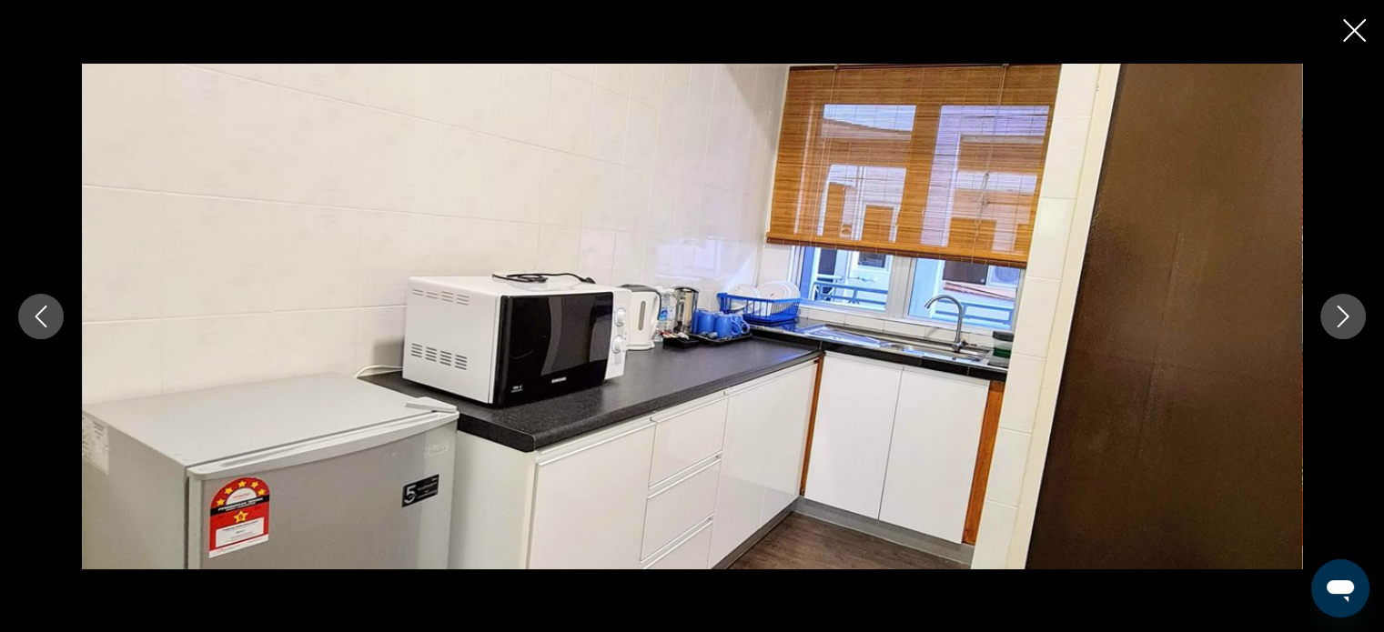
click at [39, 319] on icon "Previous image" at bounding box center [41, 317] width 12 height 22
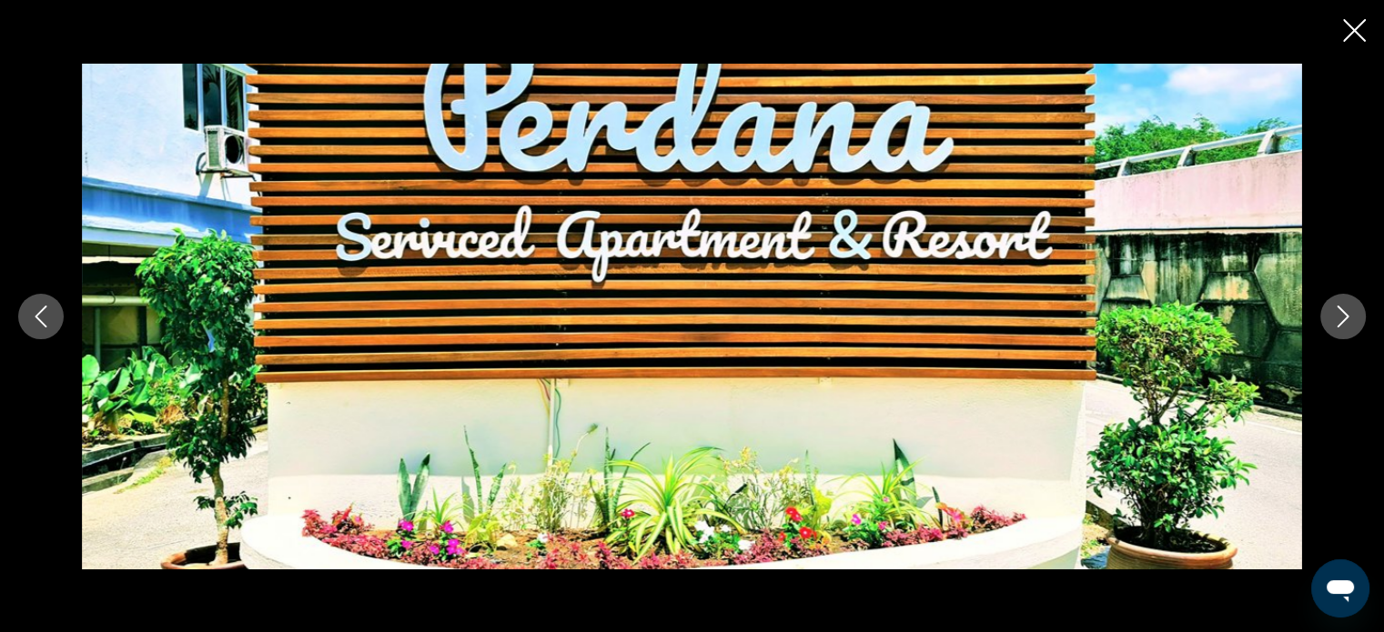
click at [39, 319] on icon "Previous image" at bounding box center [41, 317] width 12 height 22
